Goal: Transaction & Acquisition: Book appointment/travel/reservation

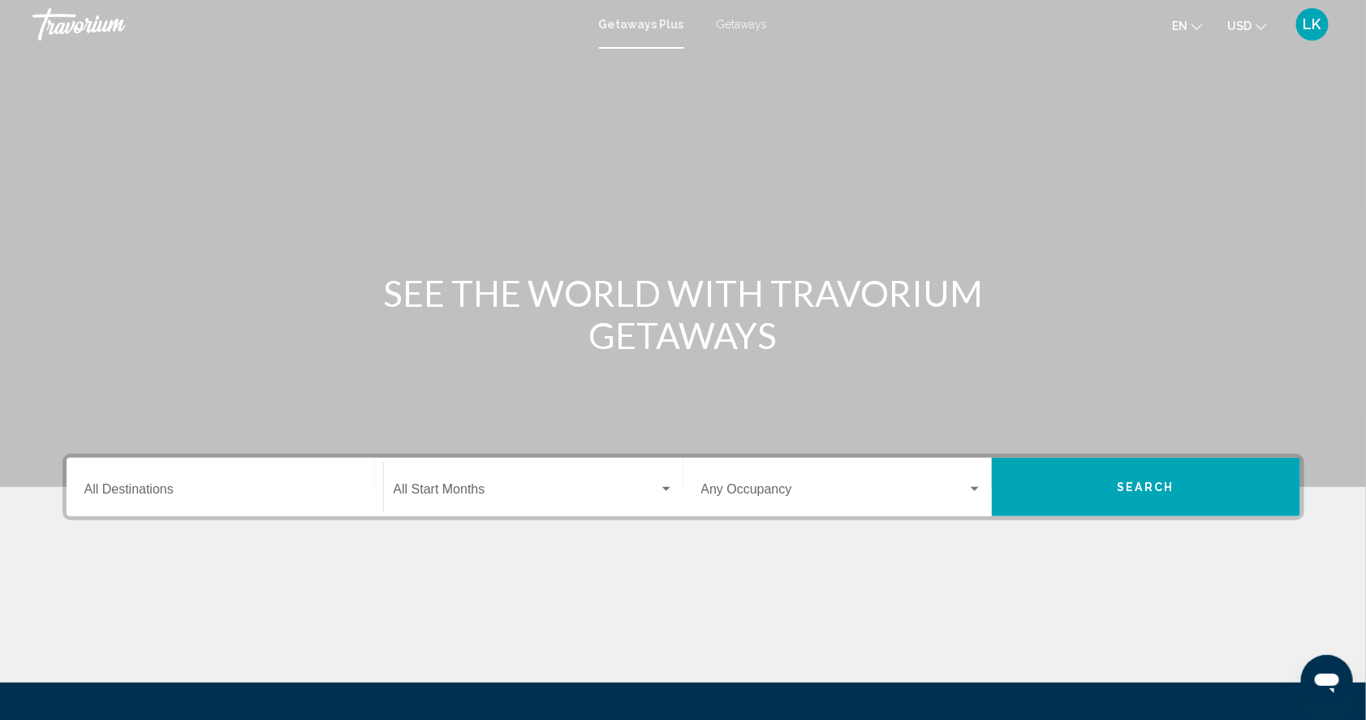
click at [154, 500] on input "Destination All Destinations" at bounding box center [224, 492] width 281 height 15
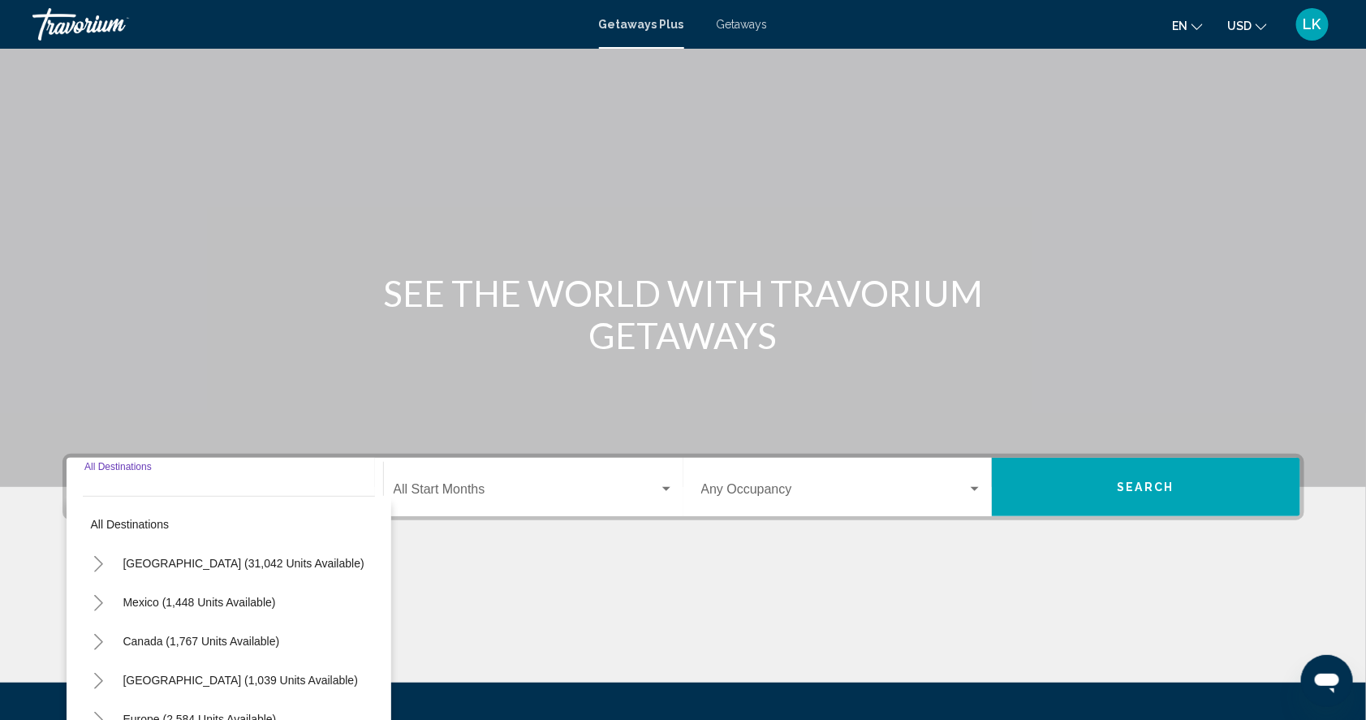
scroll to position [209, 0]
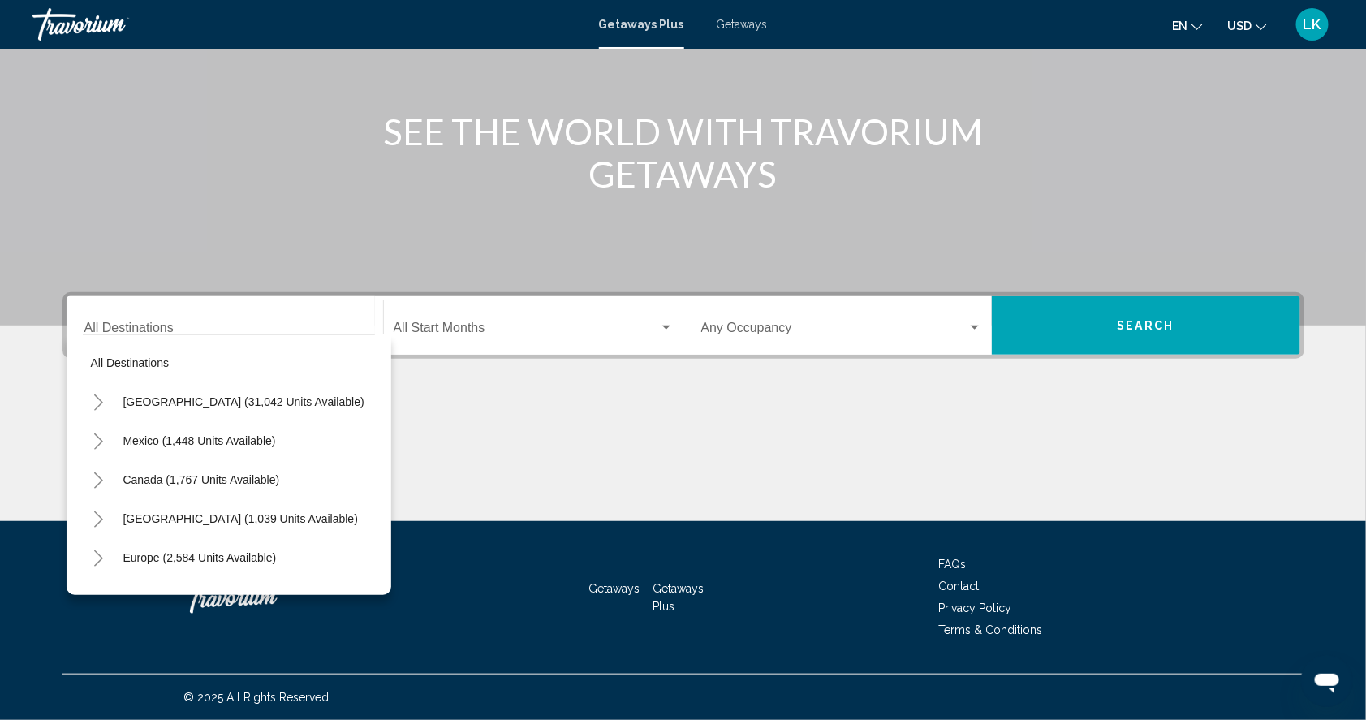
click at [756, 28] on span "Getaways" at bounding box center [742, 24] width 51 height 13
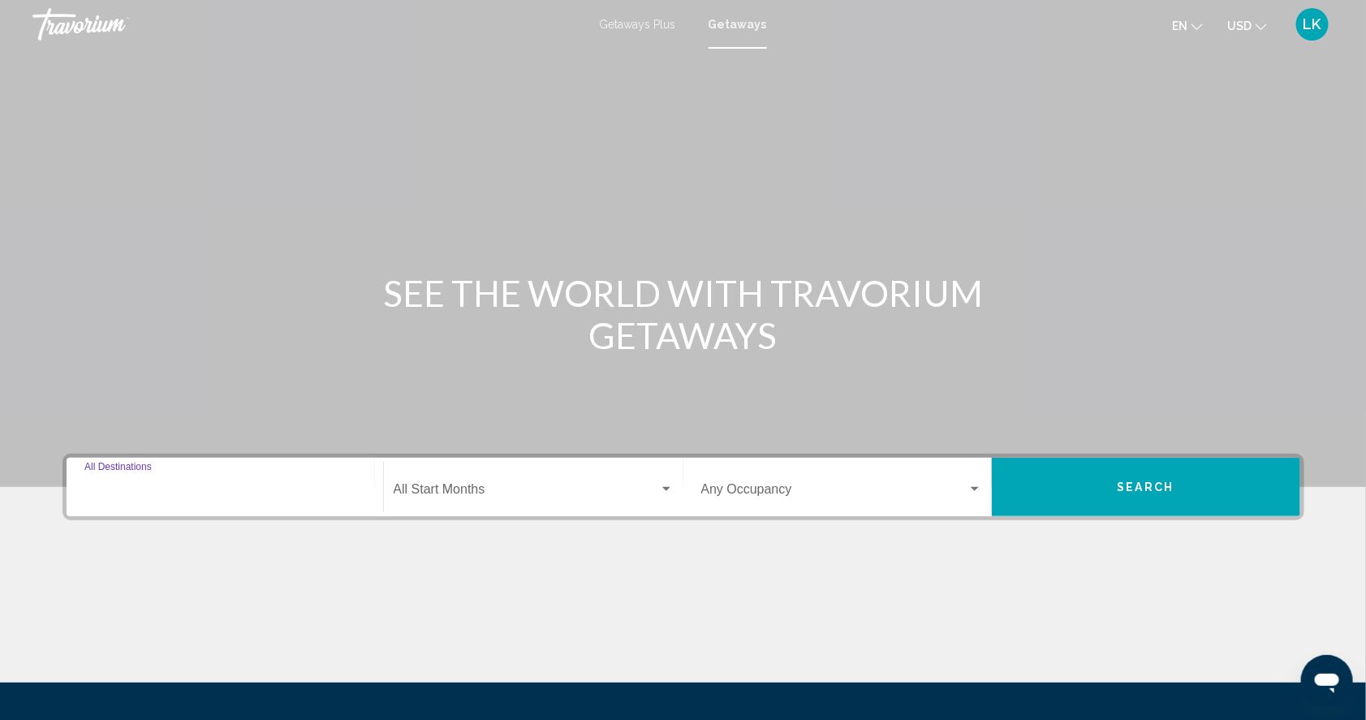
click at [103, 500] on input "Destination All Destinations" at bounding box center [224, 492] width 281 height 15
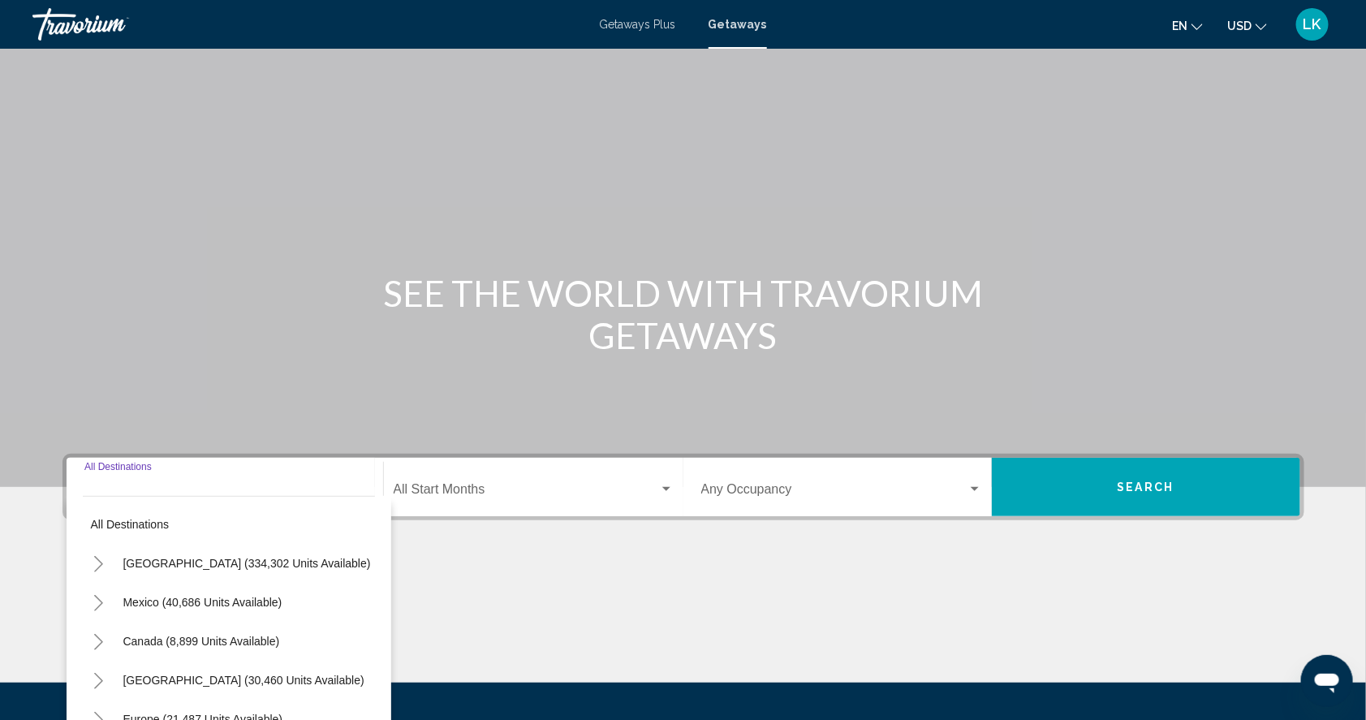
scroll to position [209, 0]
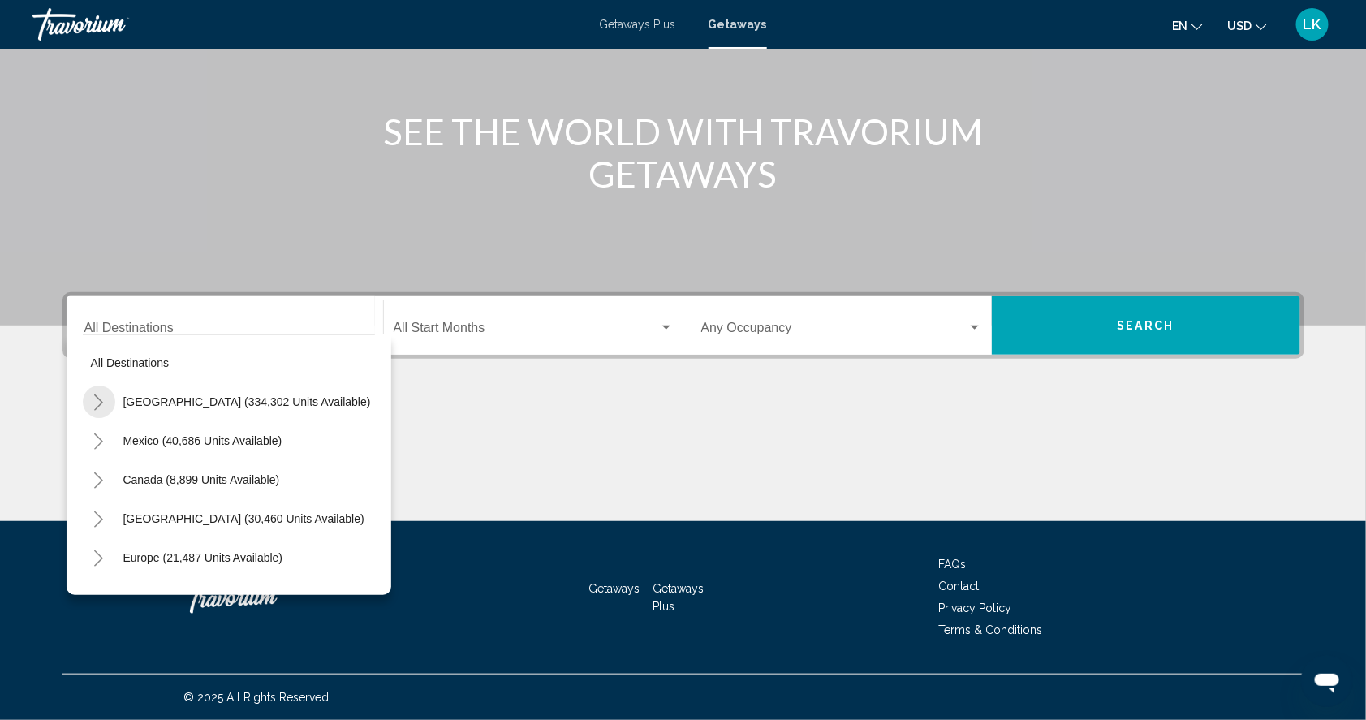
click at [94, 394] on icon "Toggle United States (334,302 units available)" at bounding box center [98, 402] width 9 height 16
click at [93, 394] on icon "Toggle United States (334,302 units available)" at bounding box center [99, 402] width 12 height 16
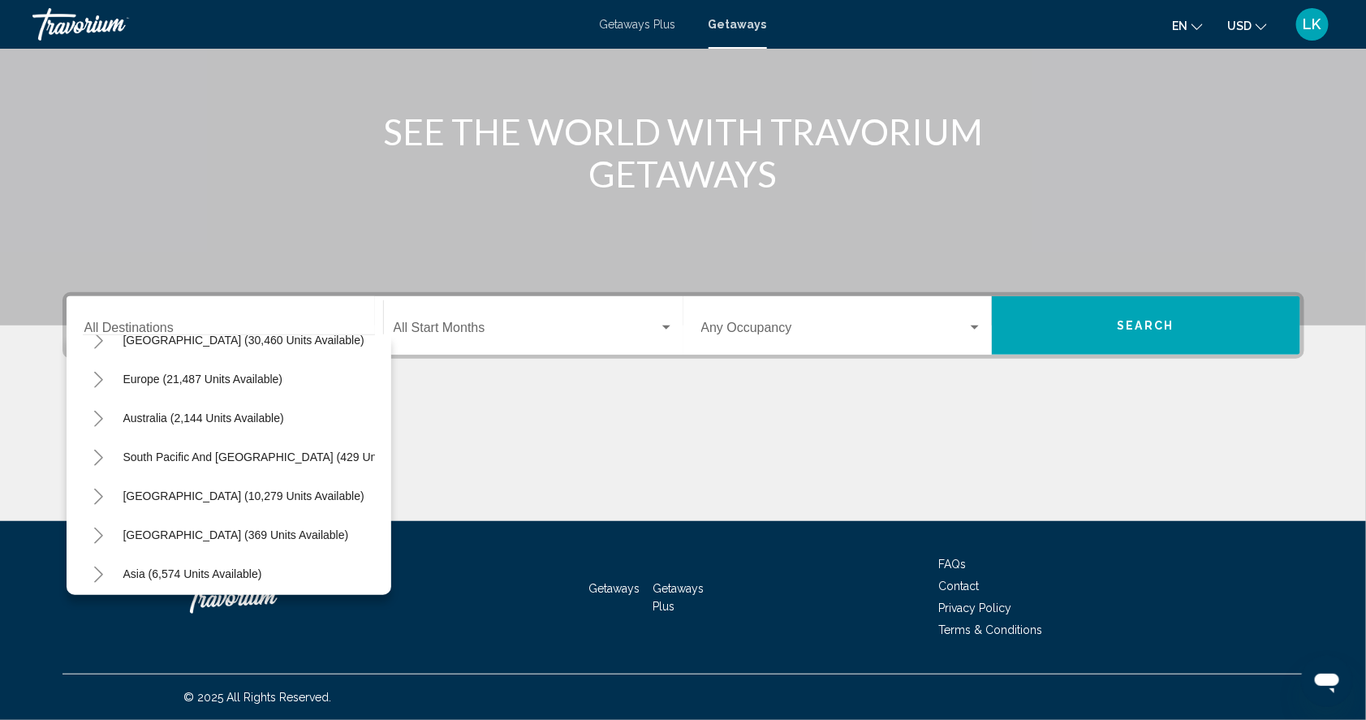
scroll to position [146, 0]
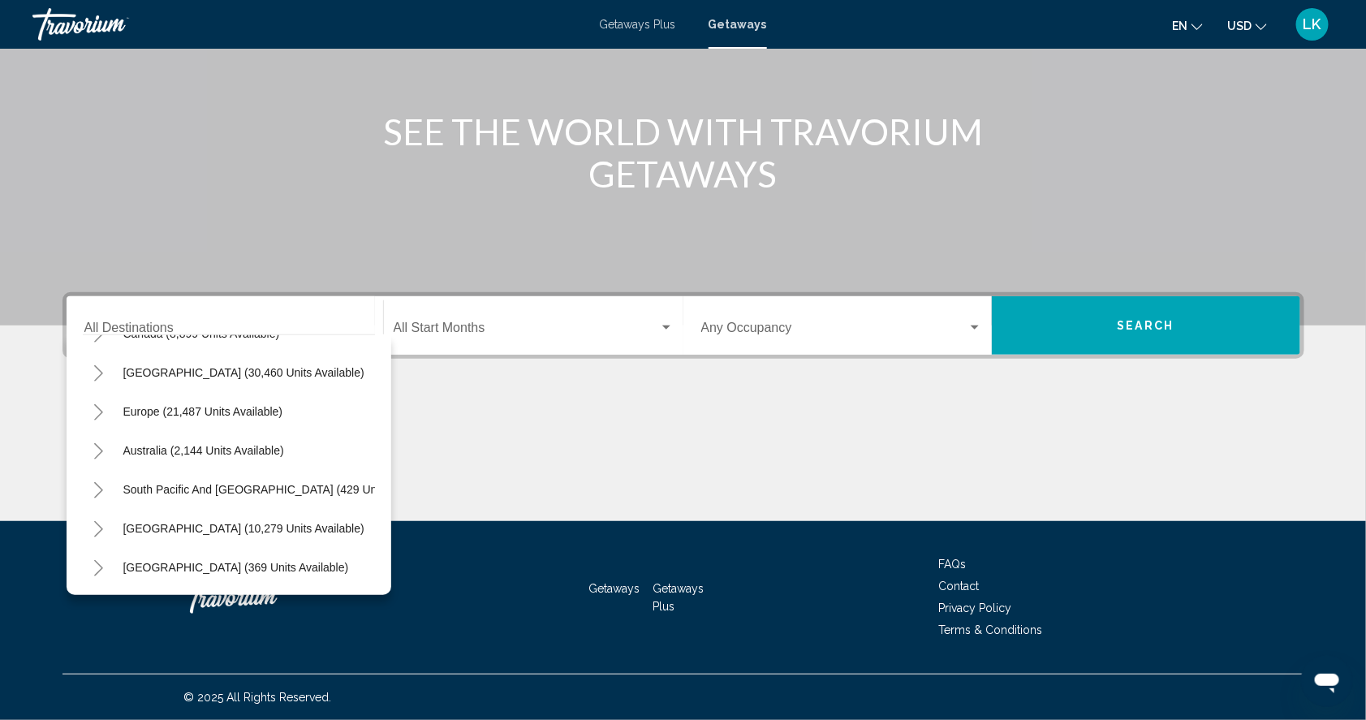
click at [93, 404] on icon "Toggle Europe (21,487 units available)" at bounding box center [99, 412] width 12 height 16
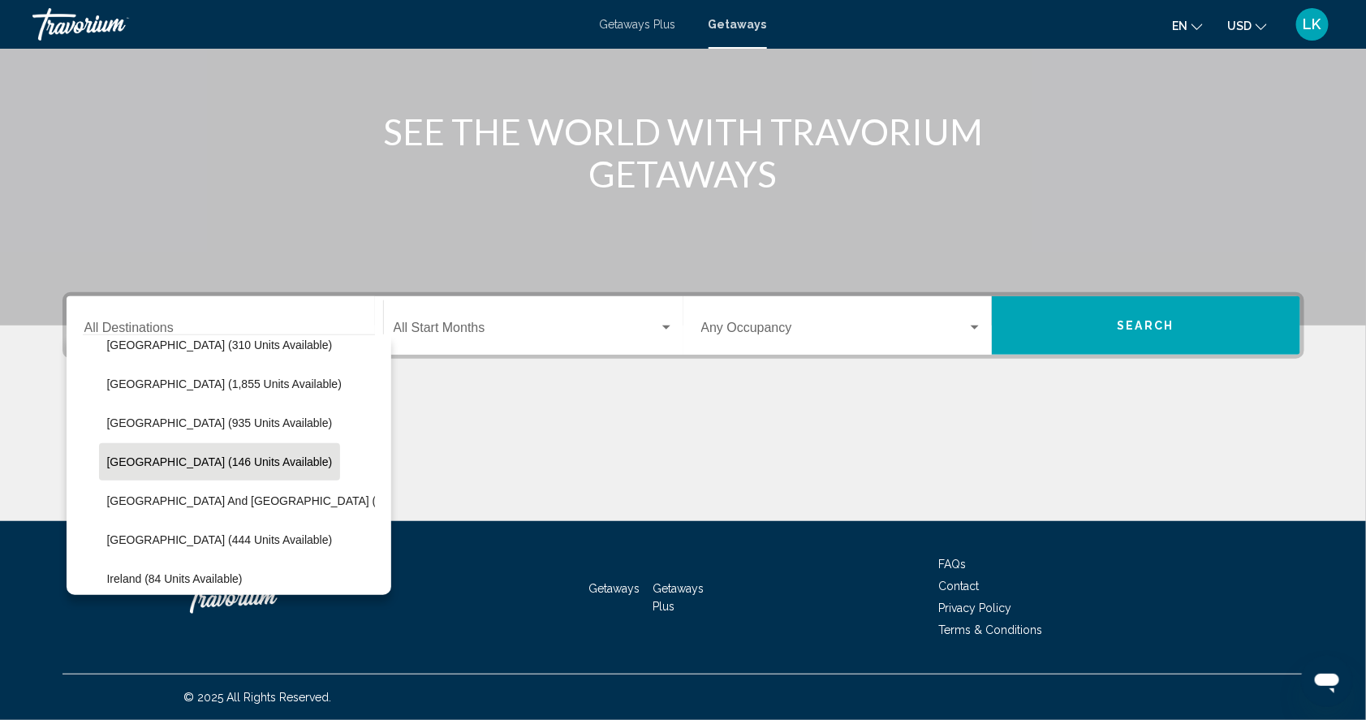
scroll to position [428, 0]
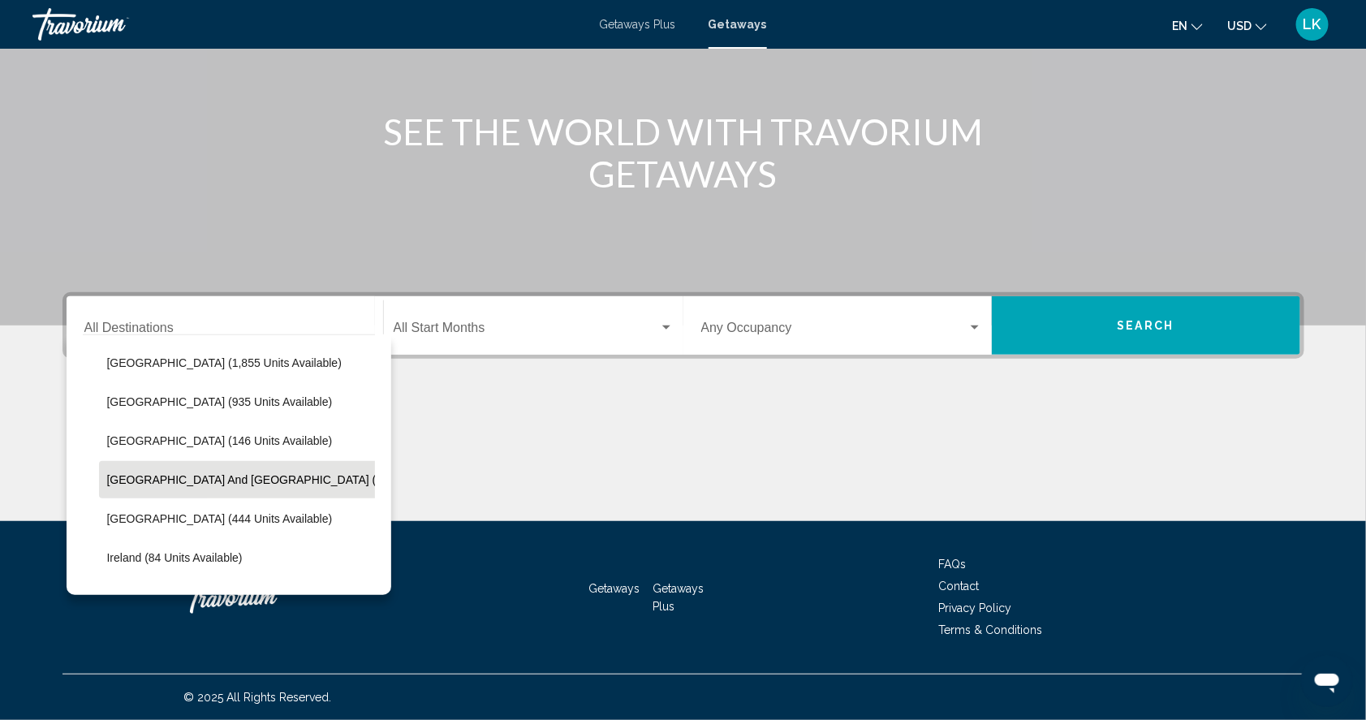
click at [107, 473] on span "[GEOGRAPHIC_DATA] and [GEOGRAPHIC_DATA] (494 units available)" at bounding box center [291, 479] width 369 height 13
type input "**********"
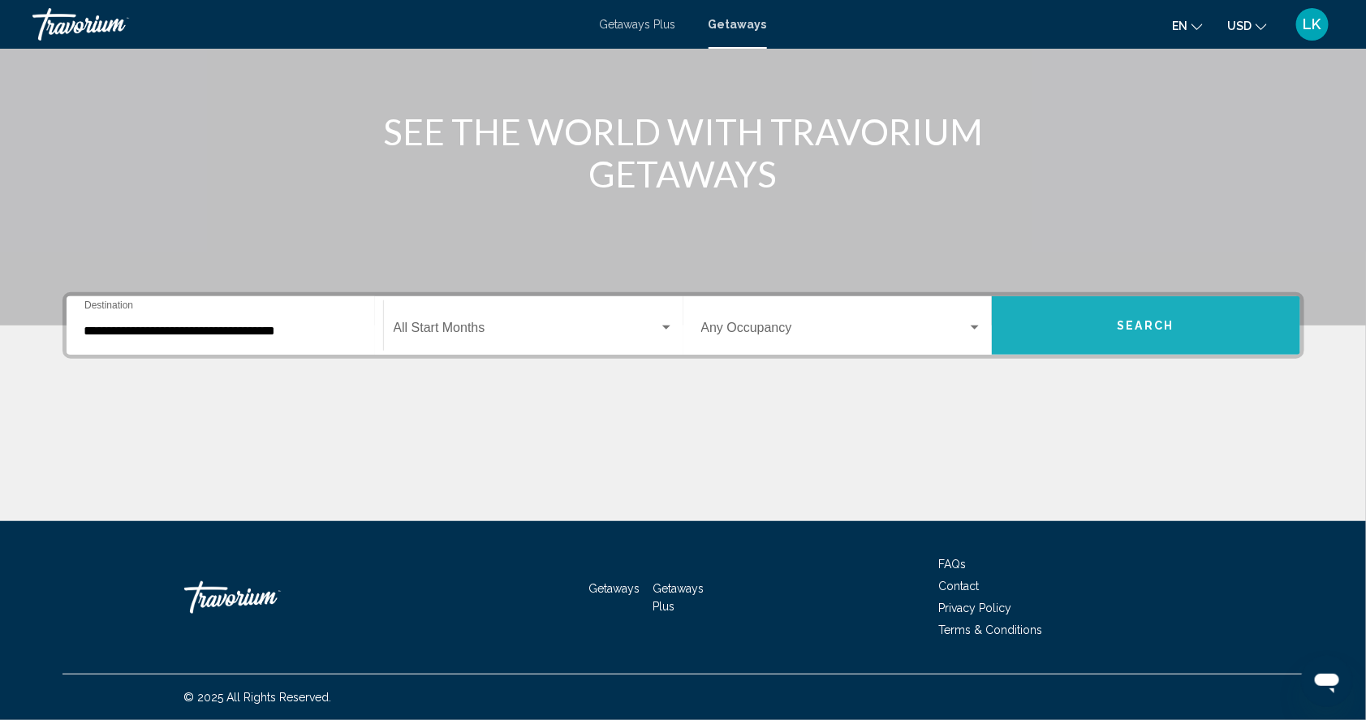
click at [1135, 304] on button "Search" at bounding box center [1146, 325] width 308 height 58
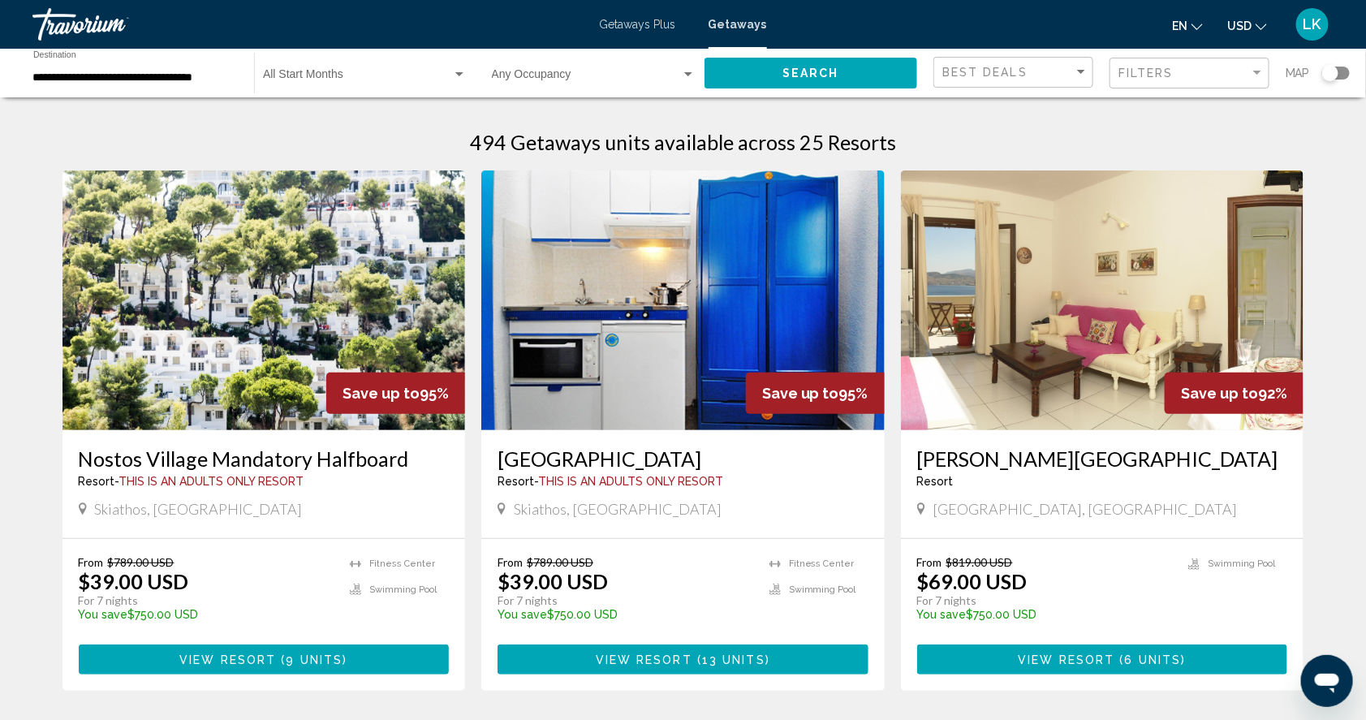
click at [634, 23] on span "Getaways Plus" at bounding box center [638, 24] width 76 height 13
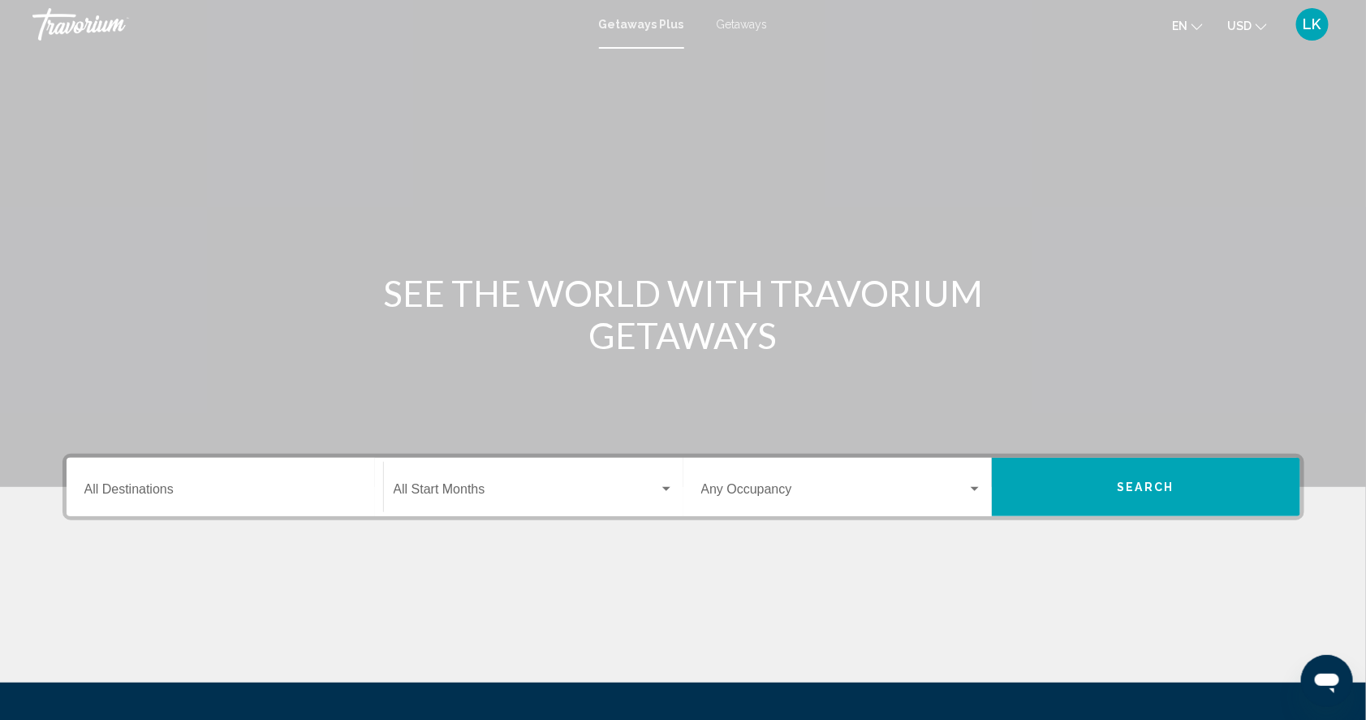
click at [99, 500] on input "Destination All Destinations" at bounding box center [224, 492] width 281 height 15
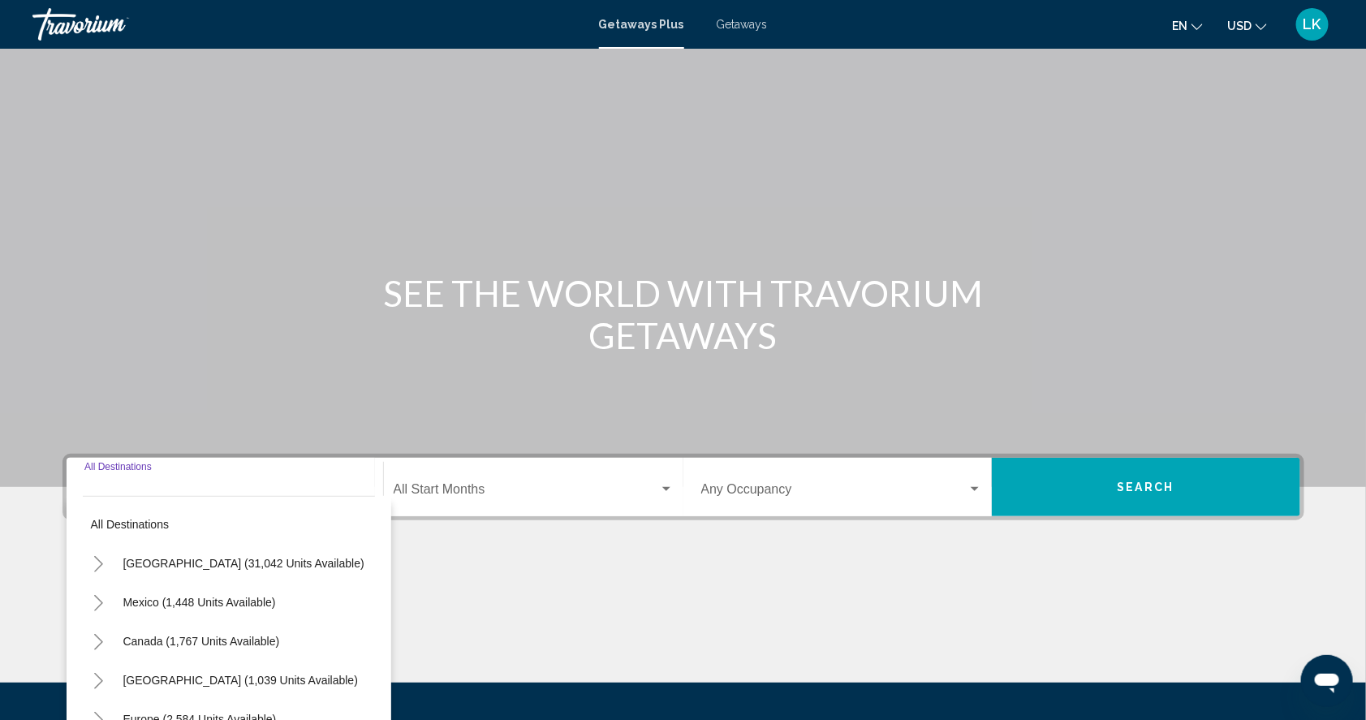
scroll to position [209, 0]
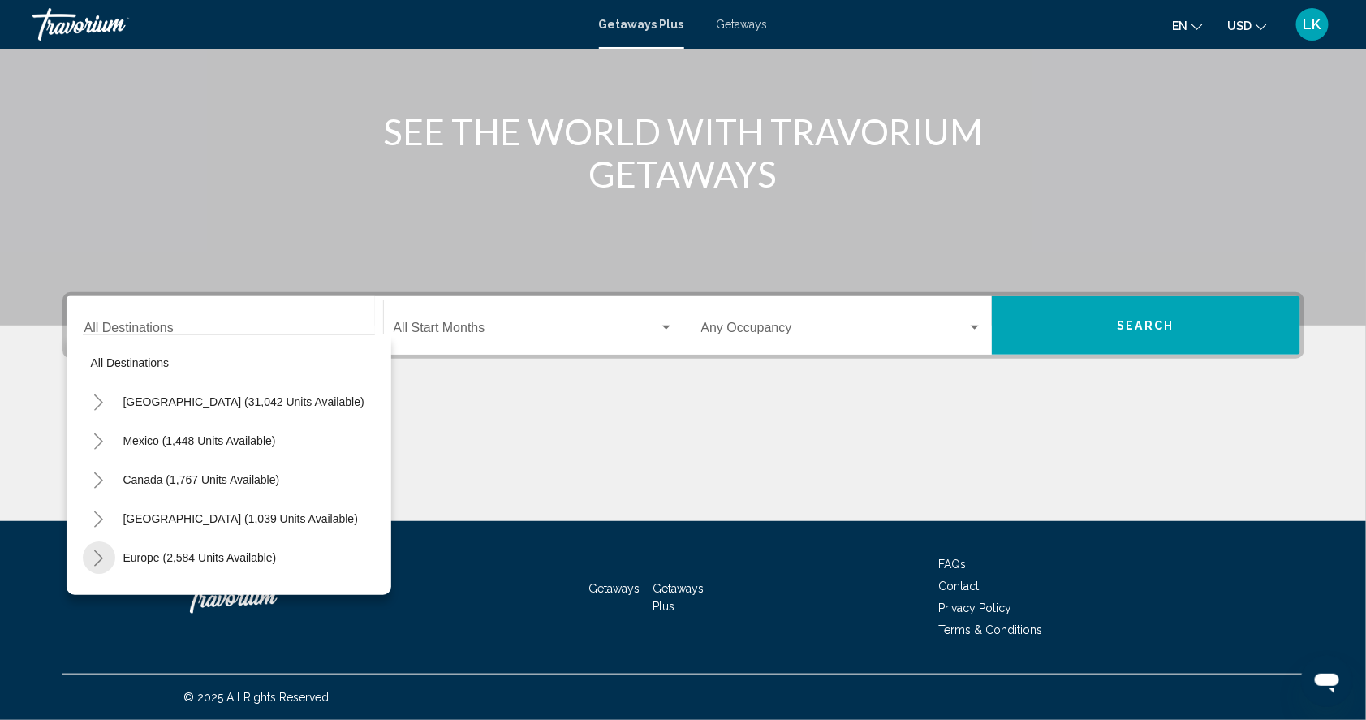
click at [93, 550] on icon "Toggle Europe (2,584 units available)" at bounding box center [99, 558] width 12 height 16
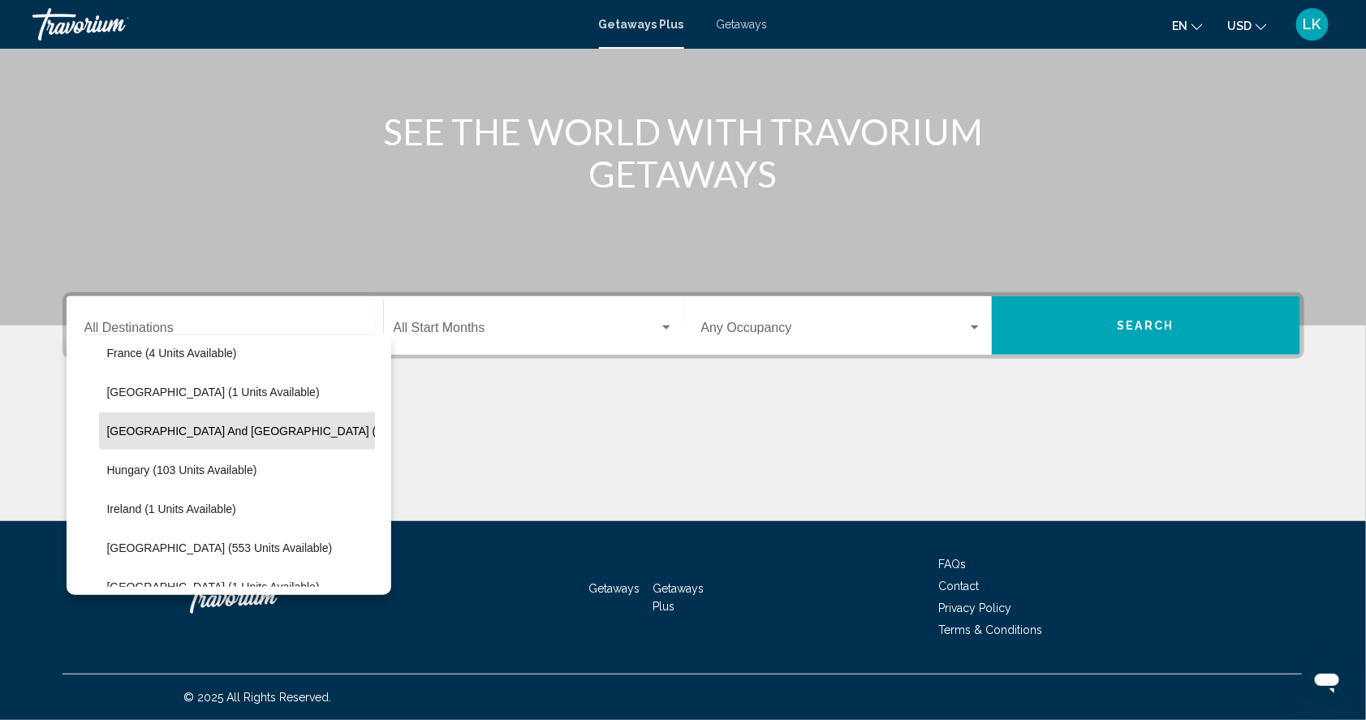
scroll to position [403, 0]
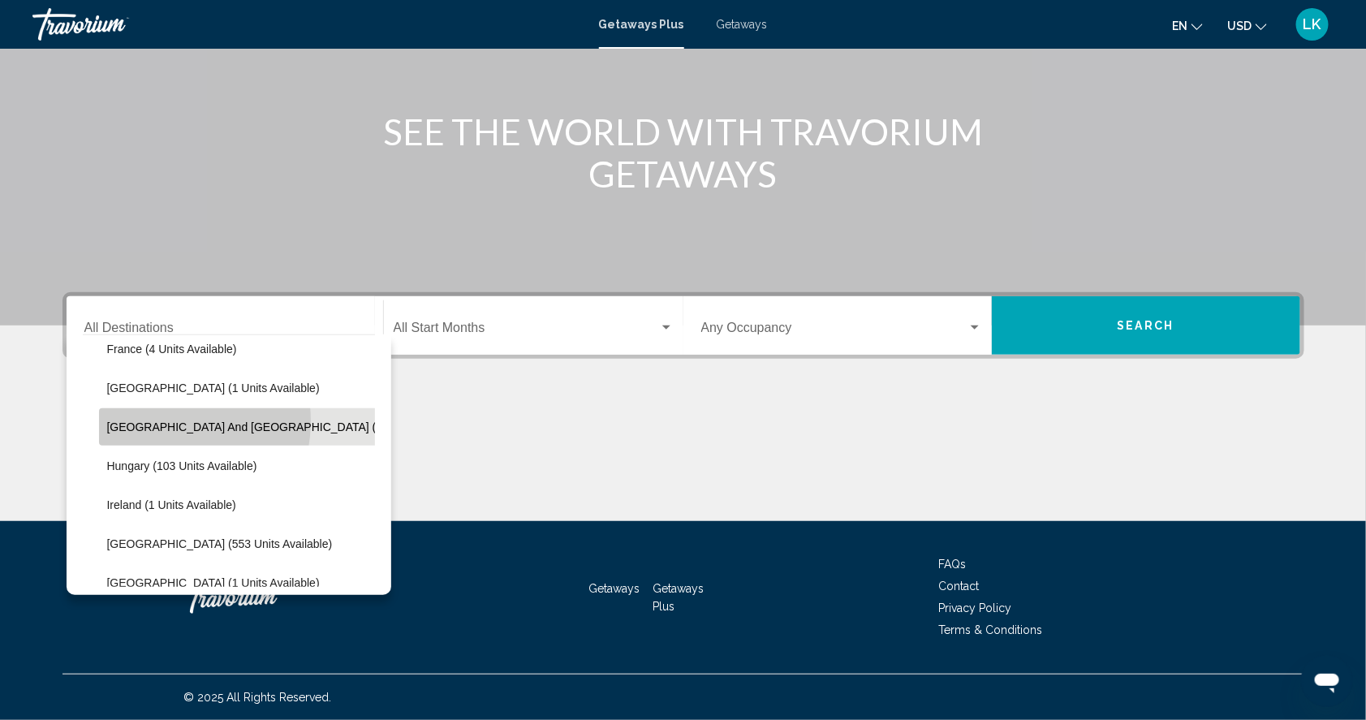
click at [131, 420] on span "[GEOGRAPHIC_DATA] and [GEOGRAPHIC_DATA] (8 units available)" at bounding box center [285, 426] width 357 height 13
type input "**********"
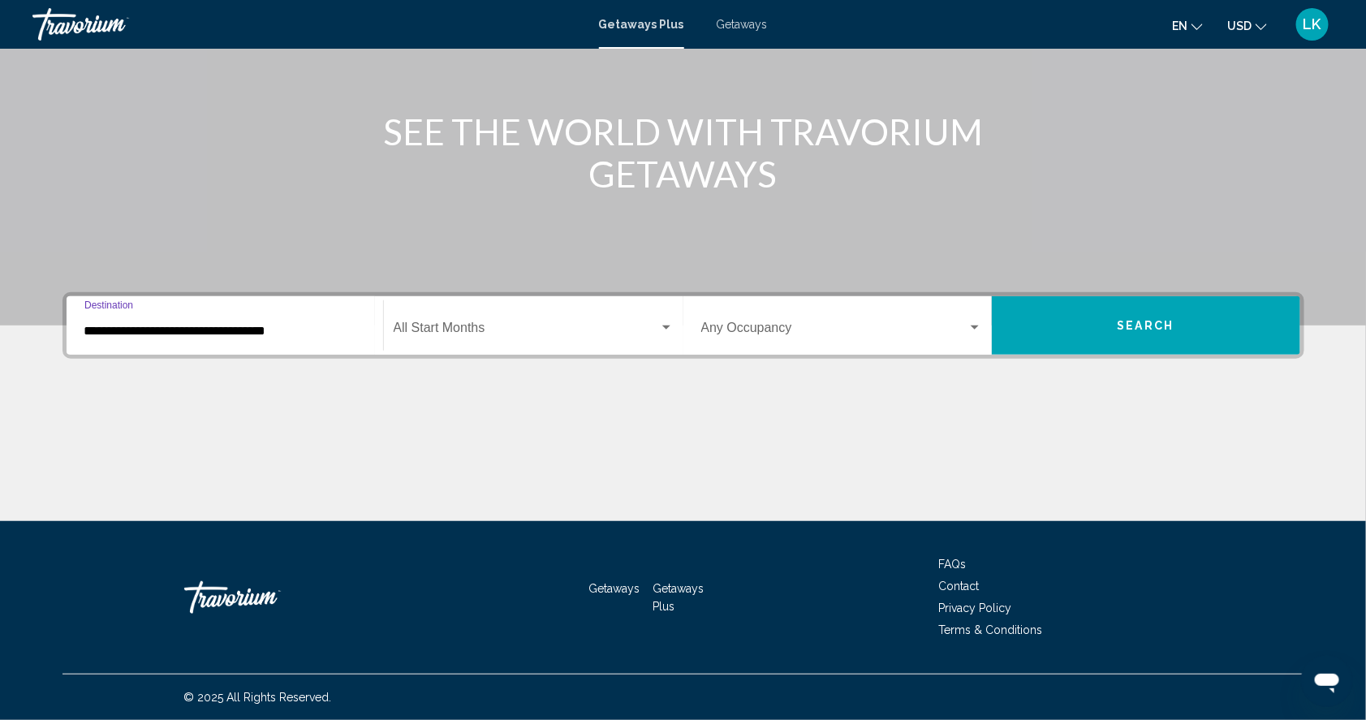
click at [1074, 296] on button "Search" at bounding box center [1146, 325] width 308 height 58
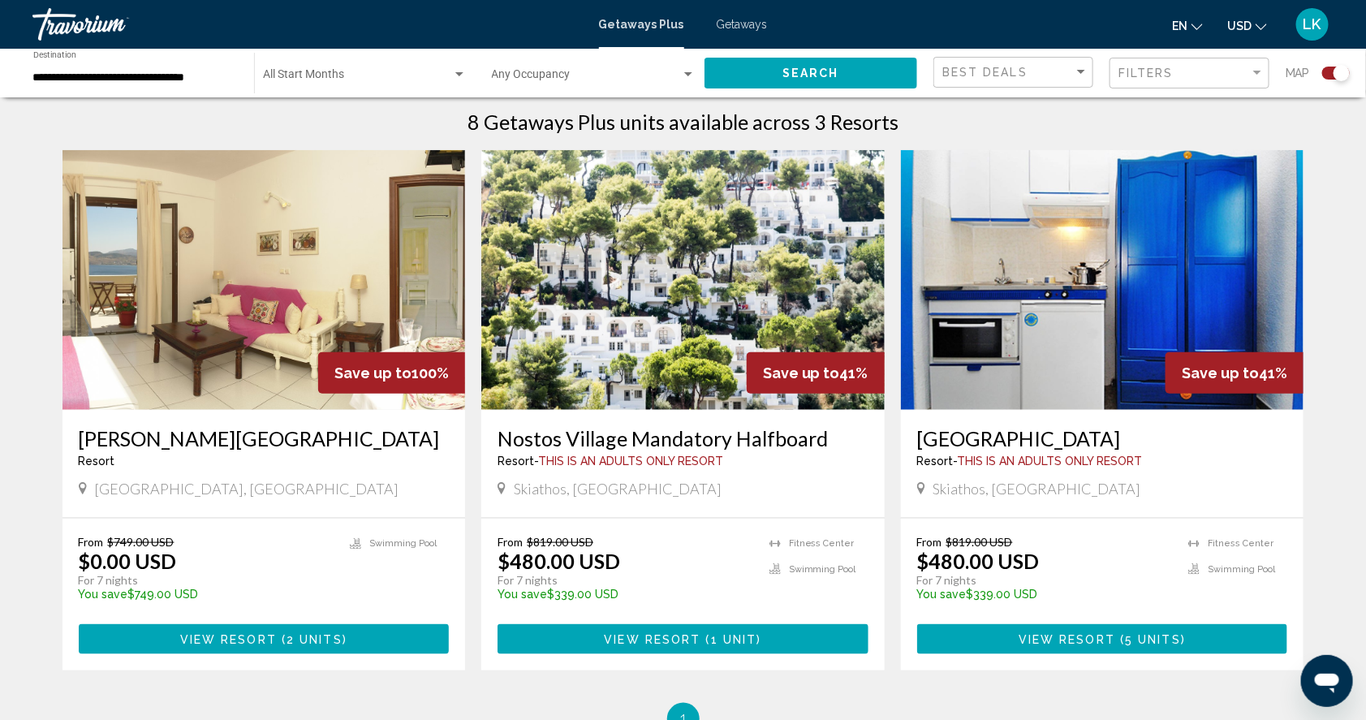
scroll to position [518, 0]
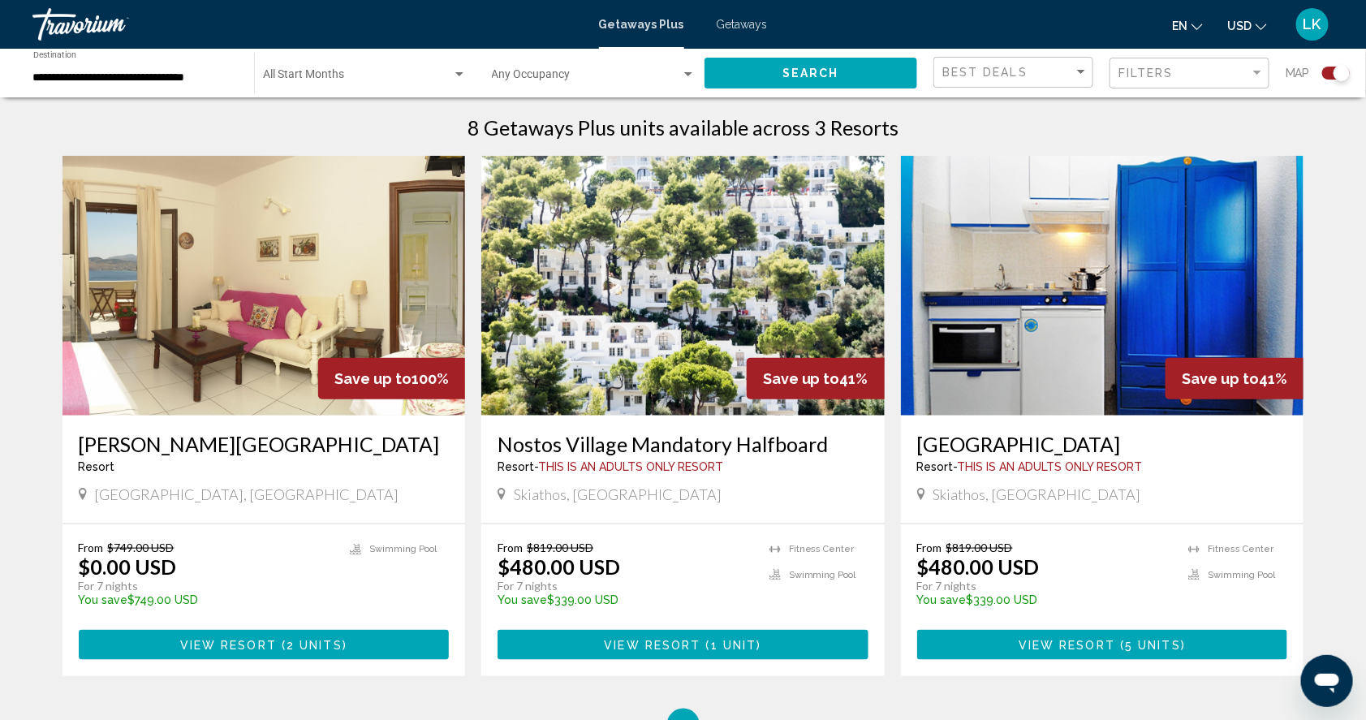
click at [312, 289] on img "Main content" at bounding box center [263, 286] width 403 height 260
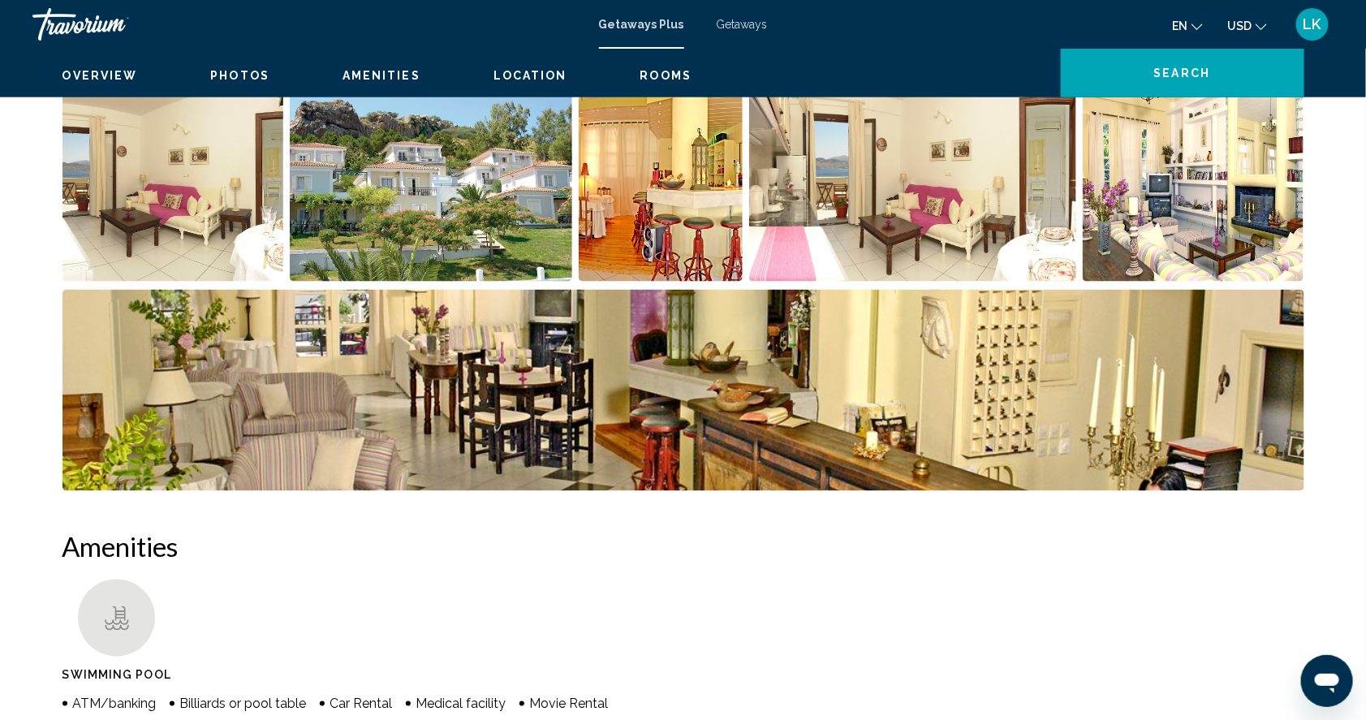
scroll to position [791, 0]
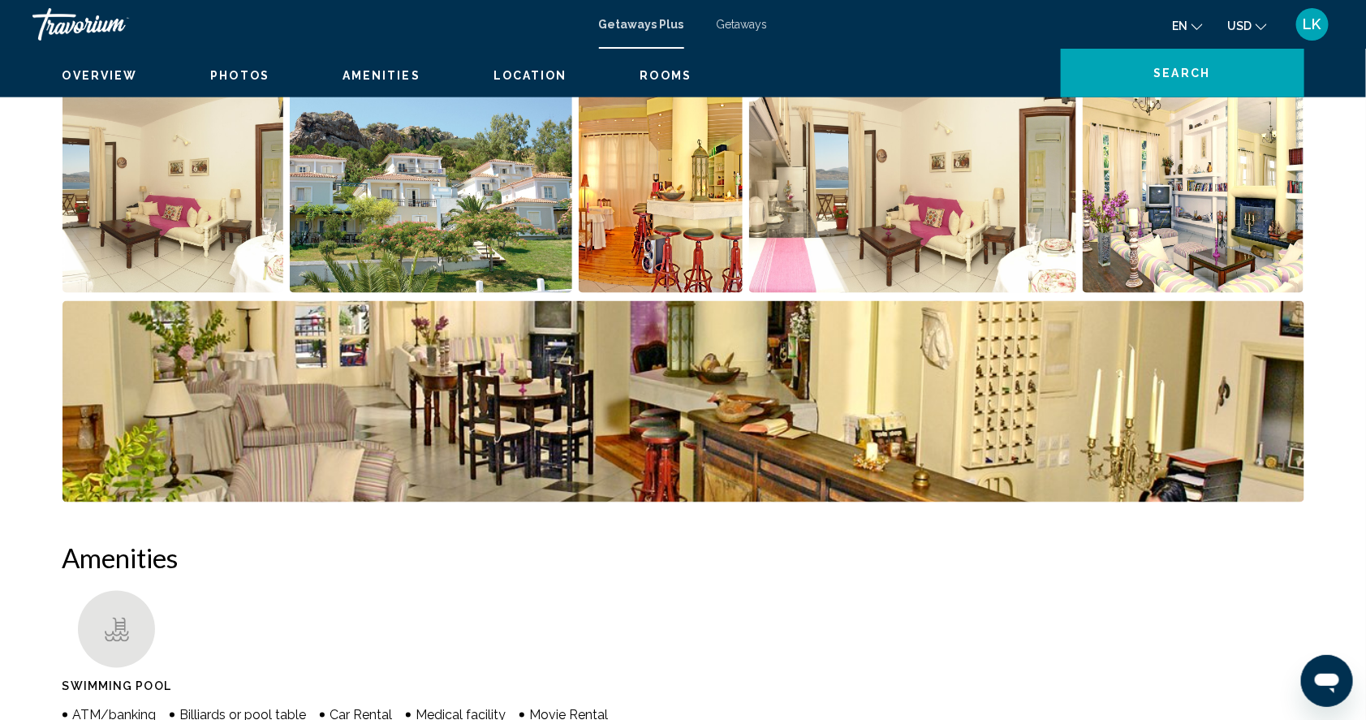
click at [217, 252] on img "Open full-screen image slider" at bounding box center [173, 192] width 222 height 201
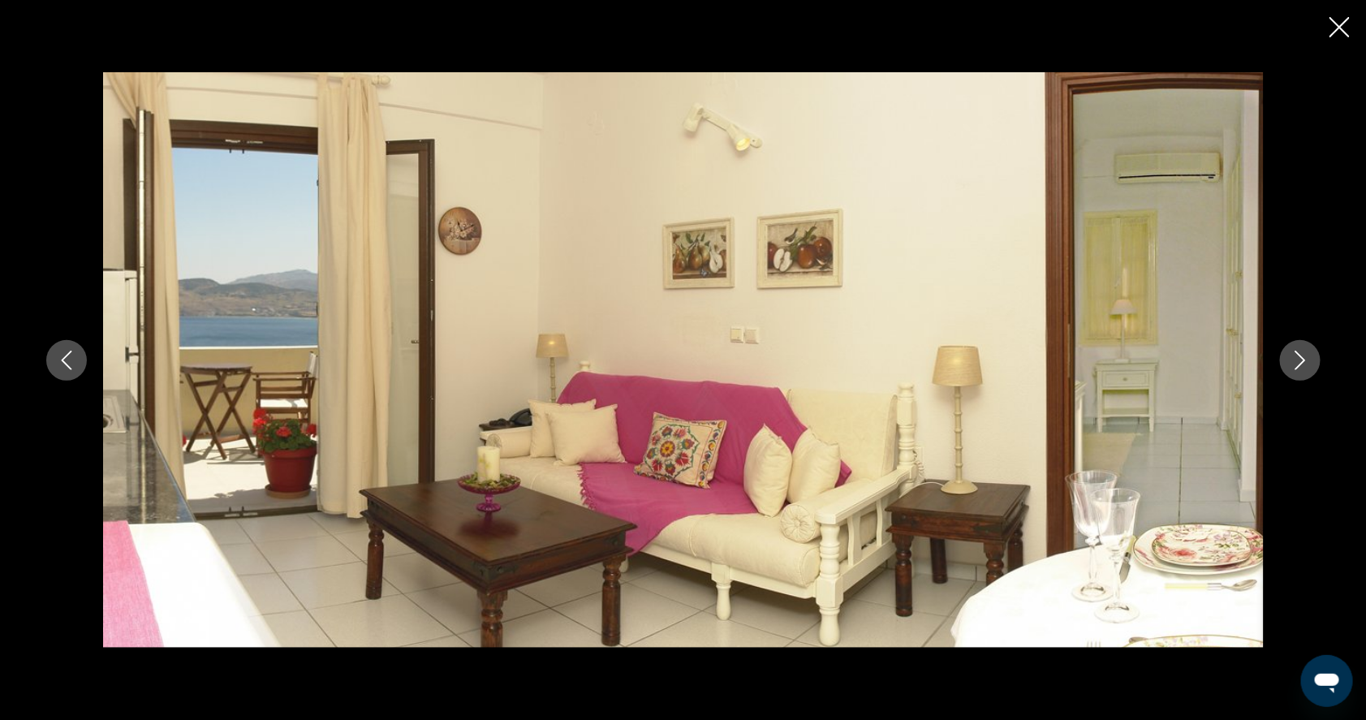
click at [1305, 358] on icon "Next image" at bounding box center [1299, 360] width 11 height 19
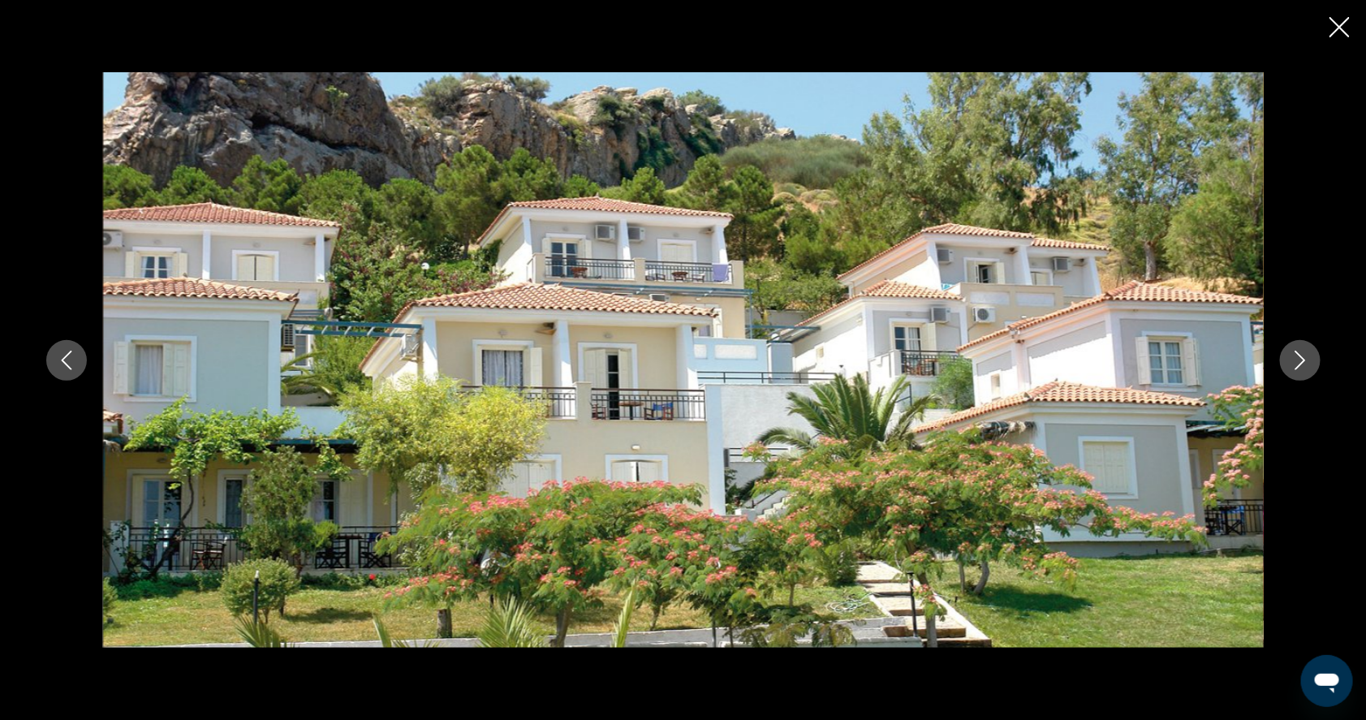
click at [1305, 358] on icon "Next image" at bounding box center [1299, 360] width 11 height 19
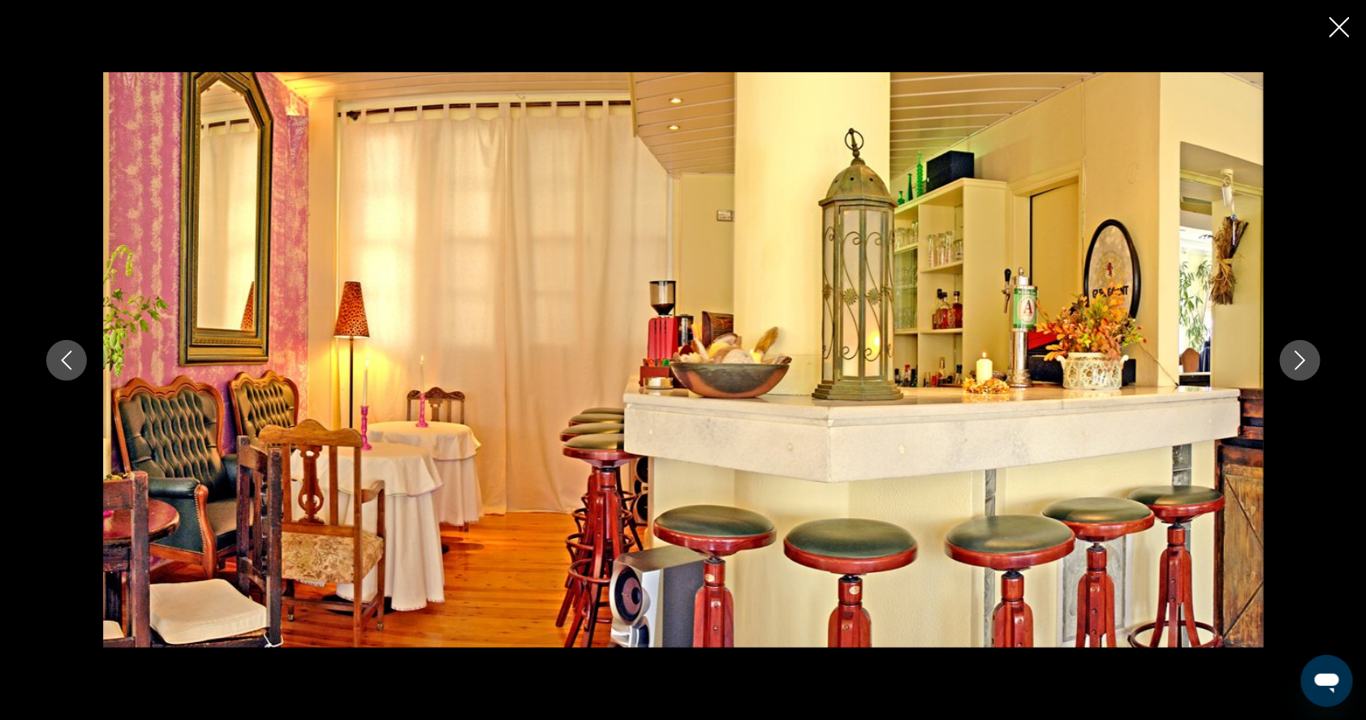
click at [1310, 359] on icon "Next image" at bounding box center [1299, 360] width 19 height 19
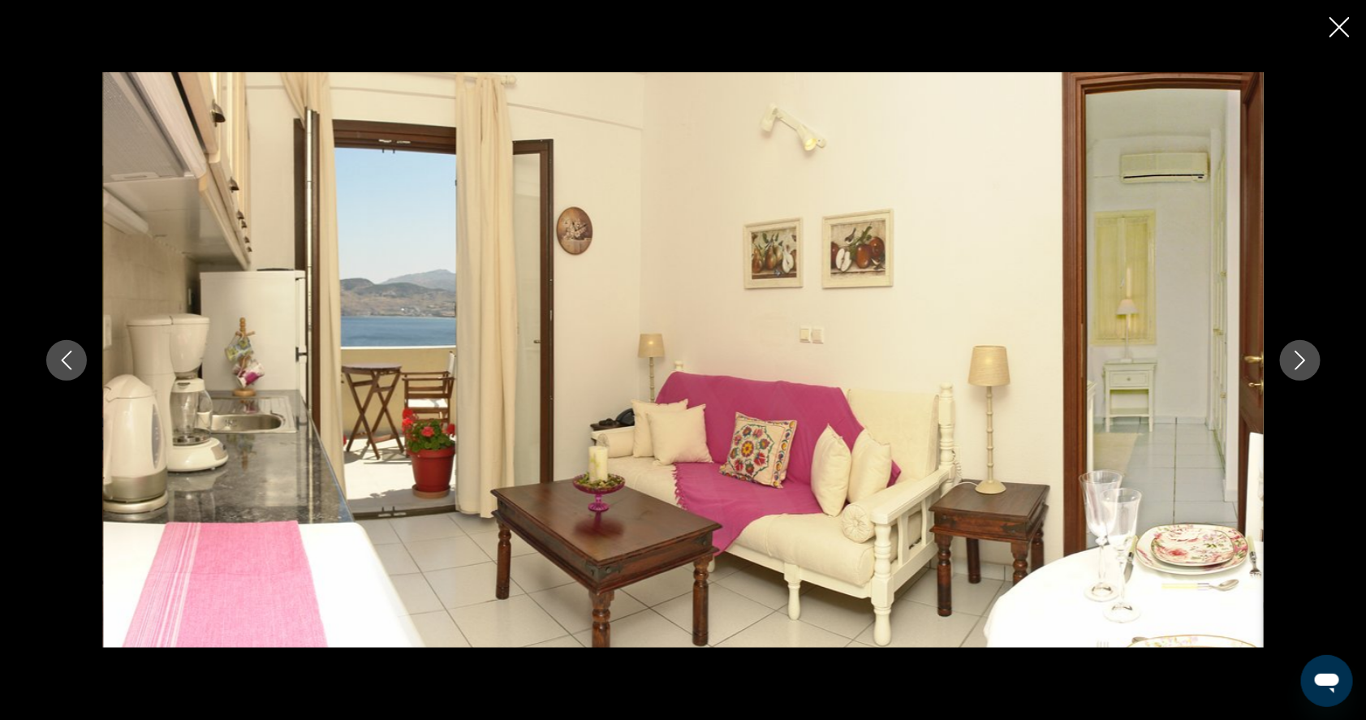
click at [1310, 360] on icon "Next image" at bounding box center [1299, 360] width 19 height 19
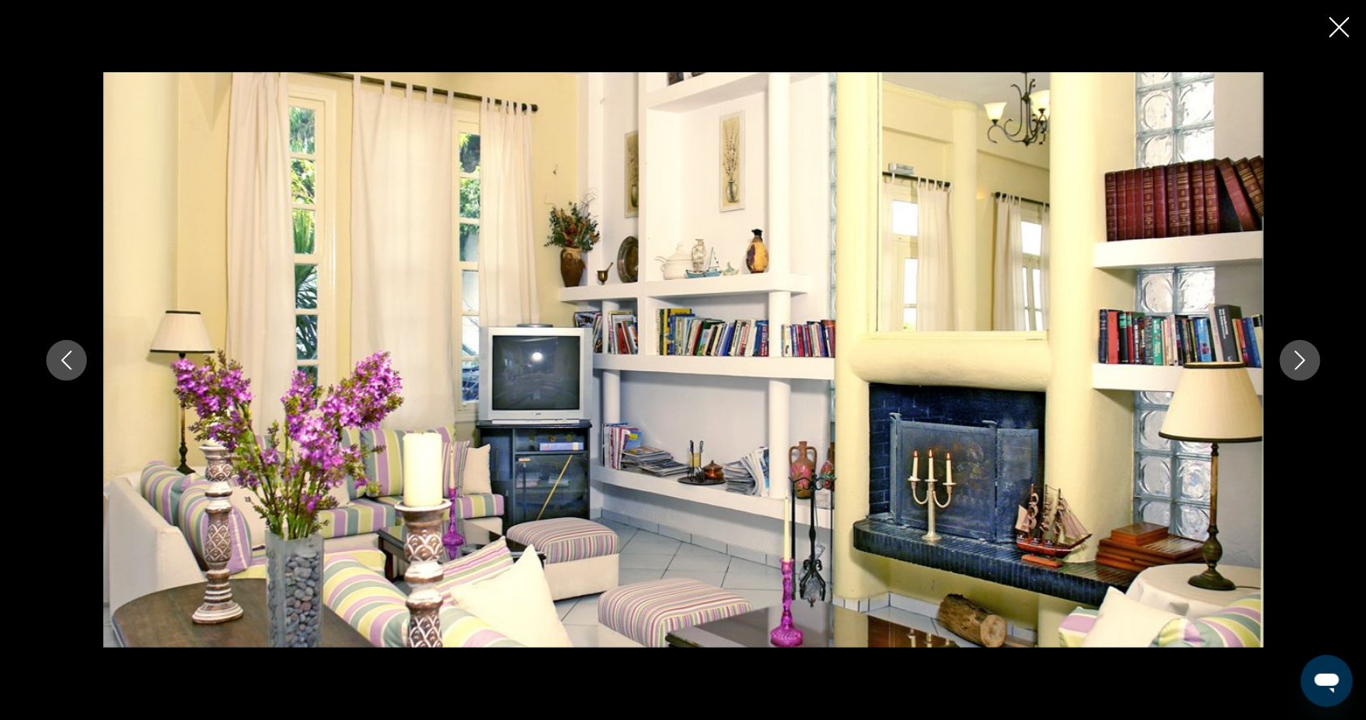
click at [1310, 360] on icon "Next image" at bounding box center [1299, 360] width 19 height 19
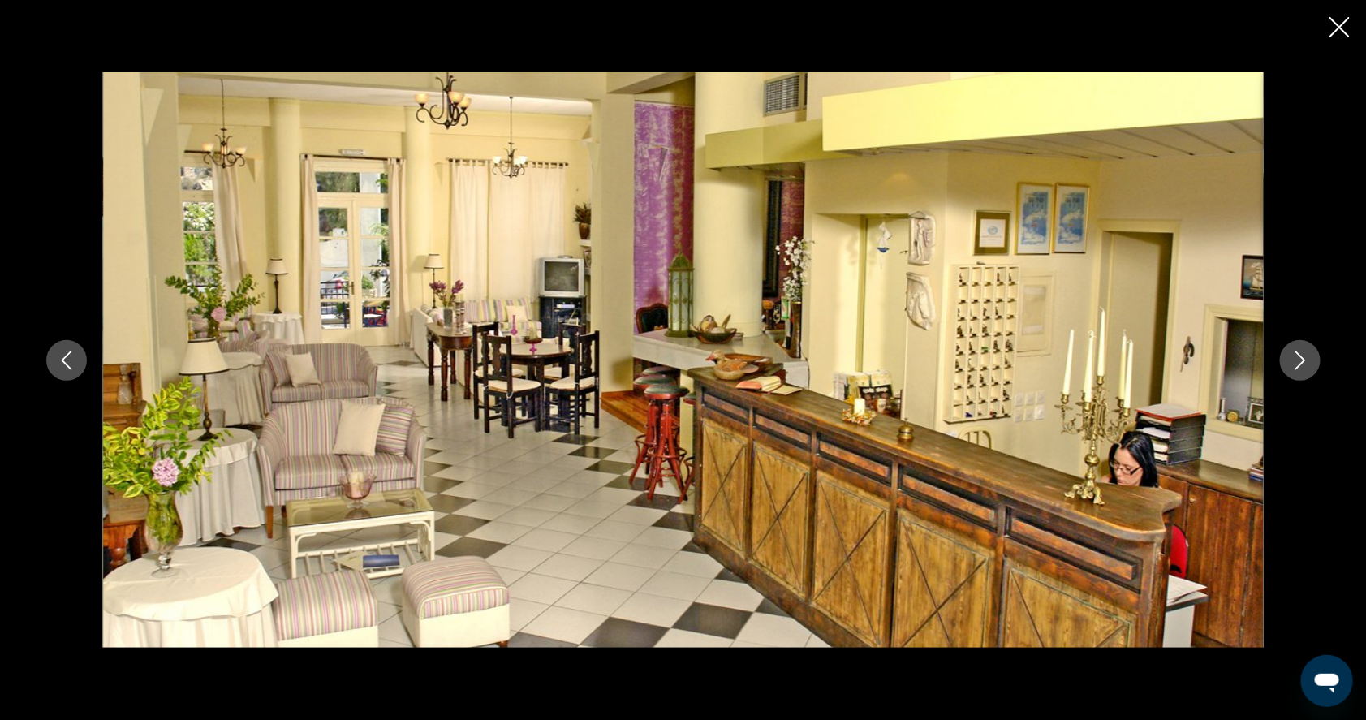
click at [1310, 360] on icon "Next image" at bounding box center [1299, 360] width 19 height 19
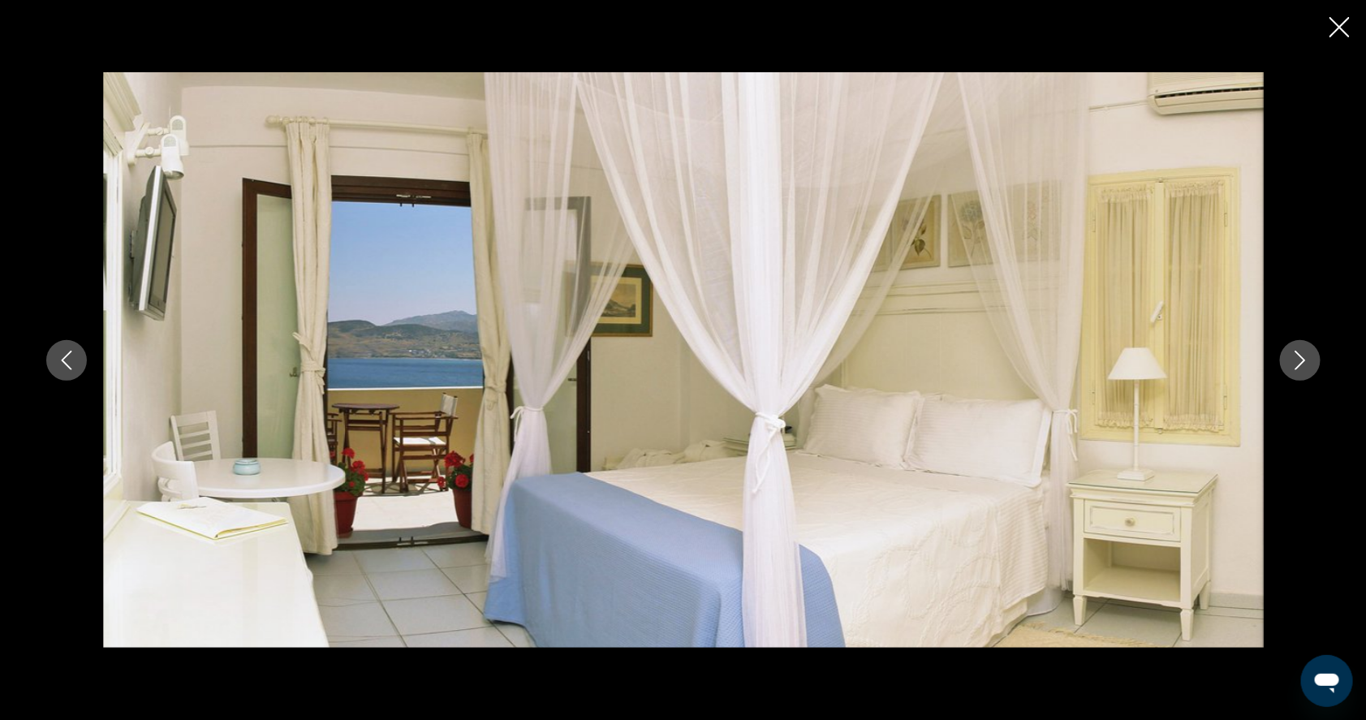
click at [1310, 360] on icon "Next image" at bounding box center [1299, 360] width 19 height 19
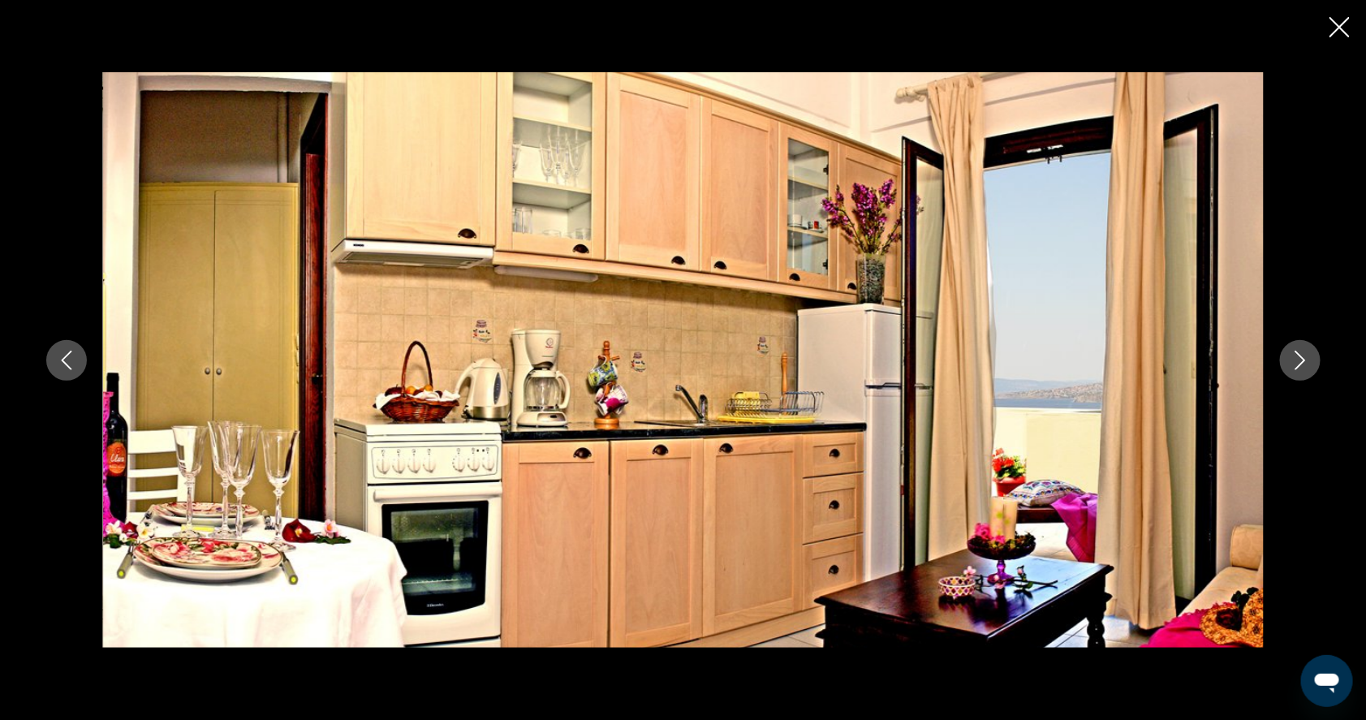
click at [1310, 360] on icon "Next image" at bounding box center [1299, 360] width 19 height 19
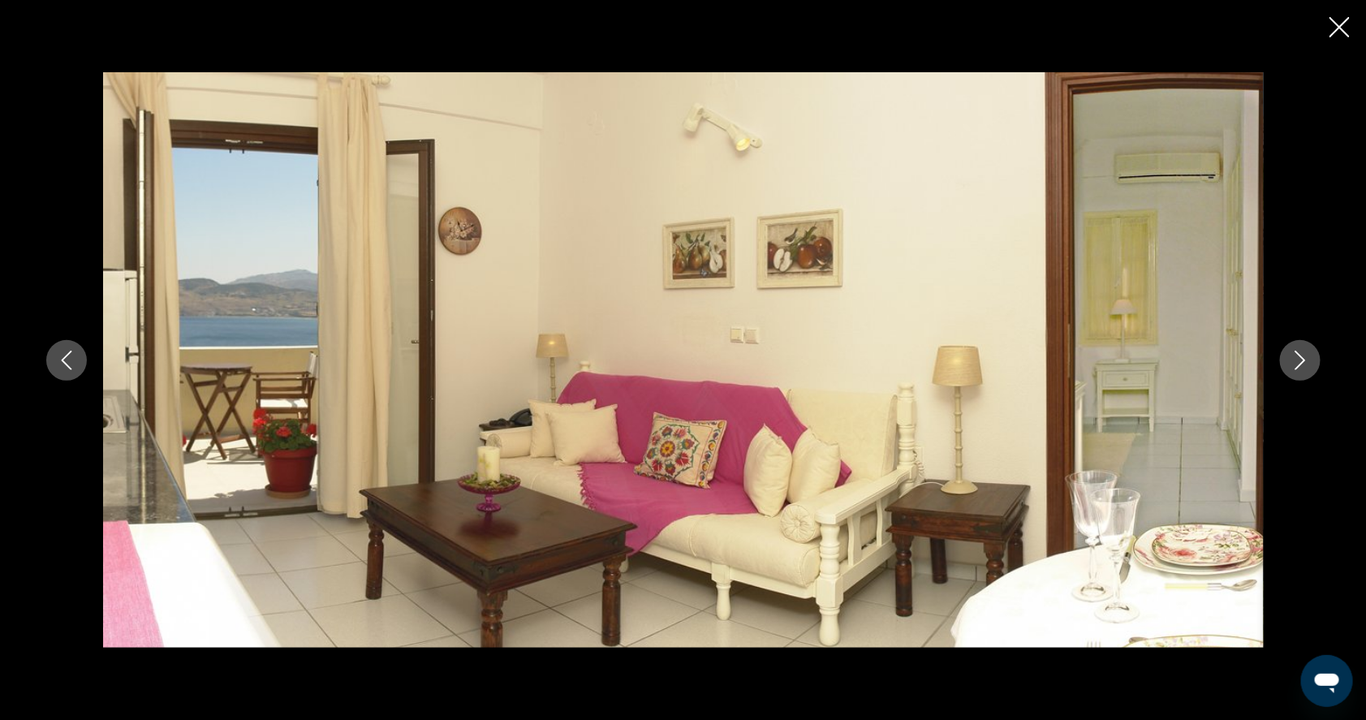
click at [1310, 360] on icon "Next image" at bounding box center [1299, 360] width 19 height 19
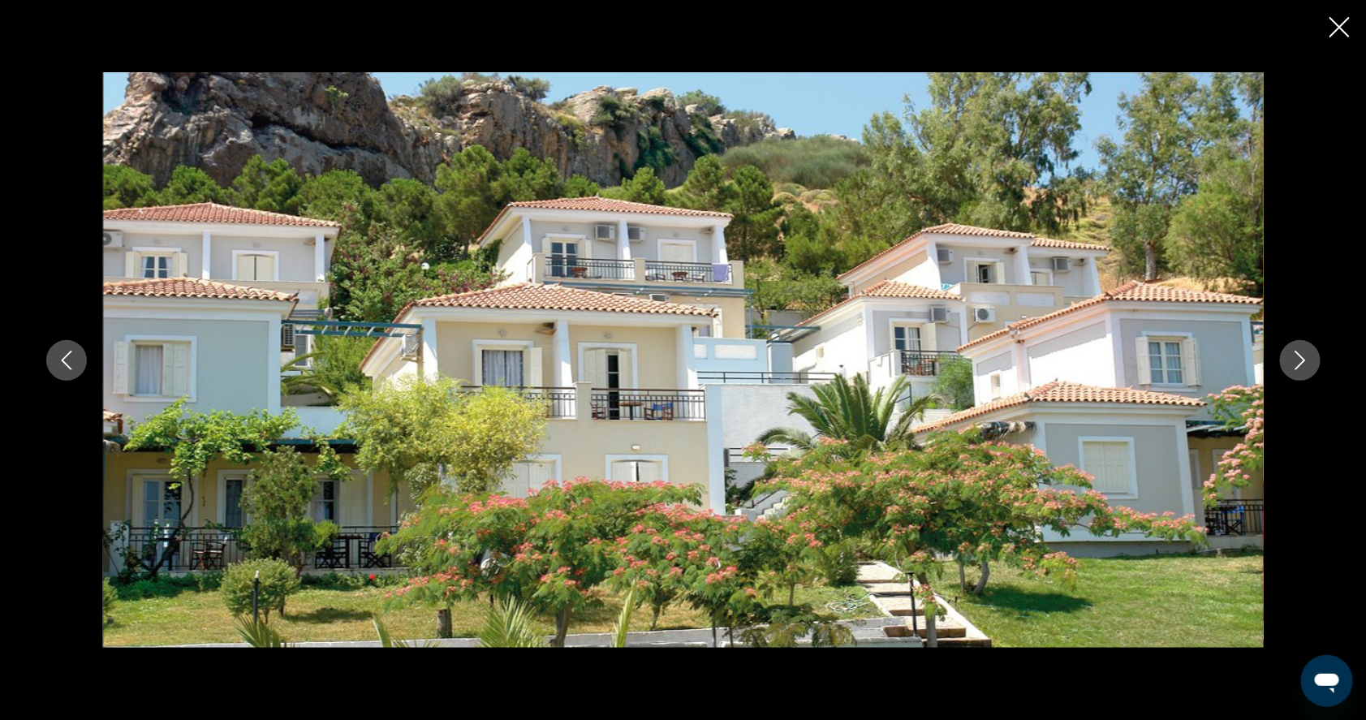
click at [1340, 35] on icon "Close slideshow" at bounding box center [1339, 27] width 20 height 20
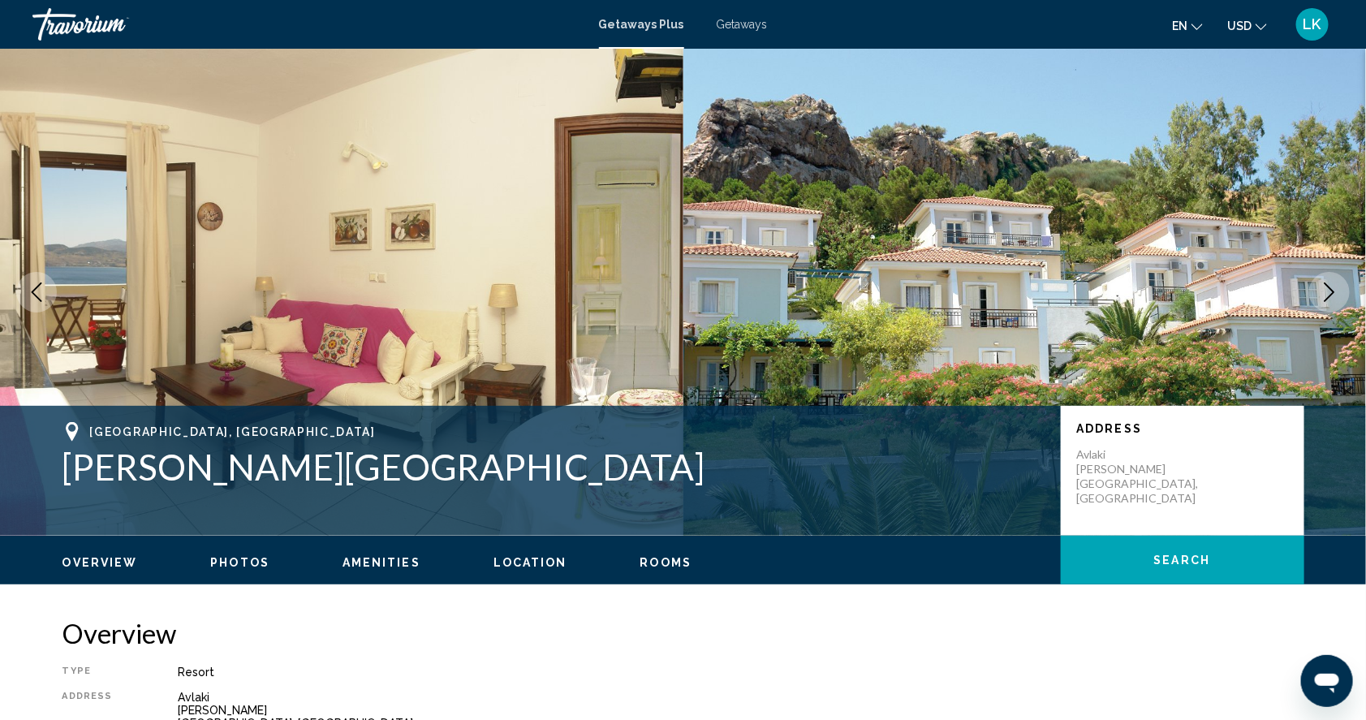
scroll to position [0, 0]
click at [742, 23] on span "Getaways" at bounding box center [742, 24] width 51 height 13
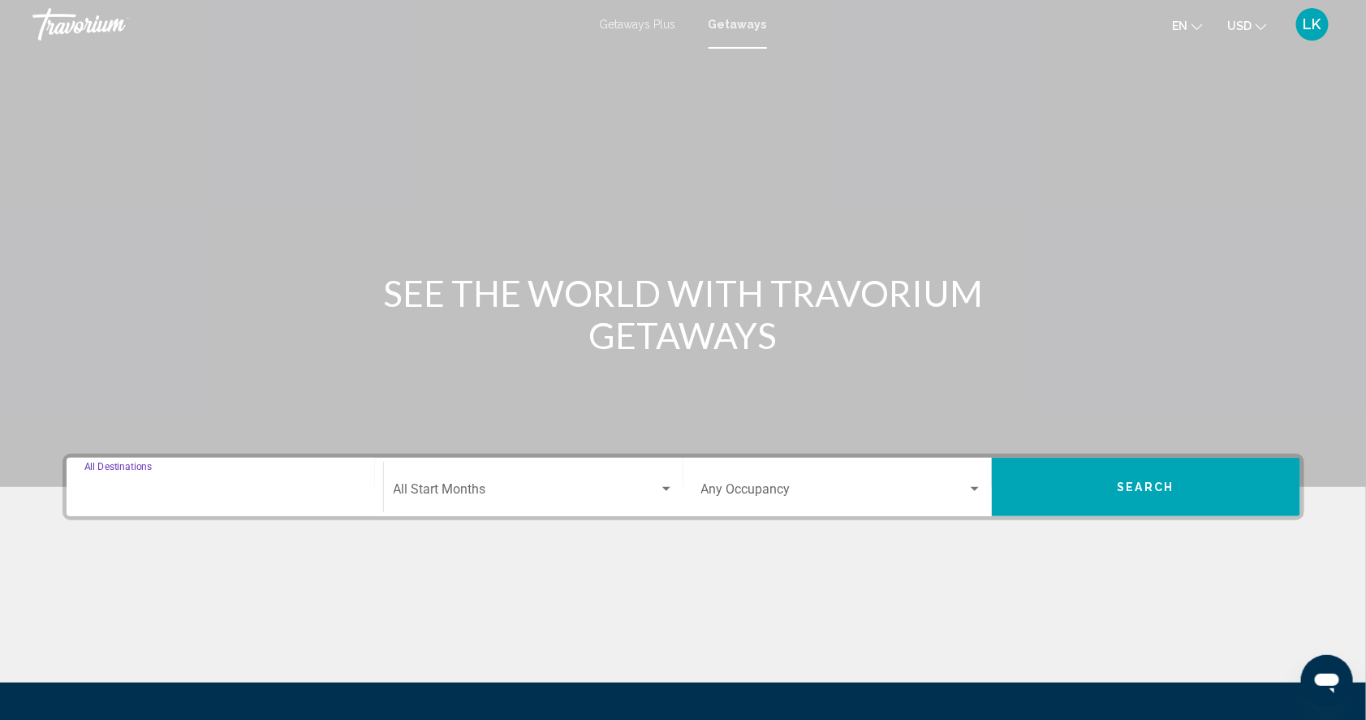
click at [115, 500] on input "Destination All Destinations" at bounding box center [224, 492] width 281 height 15
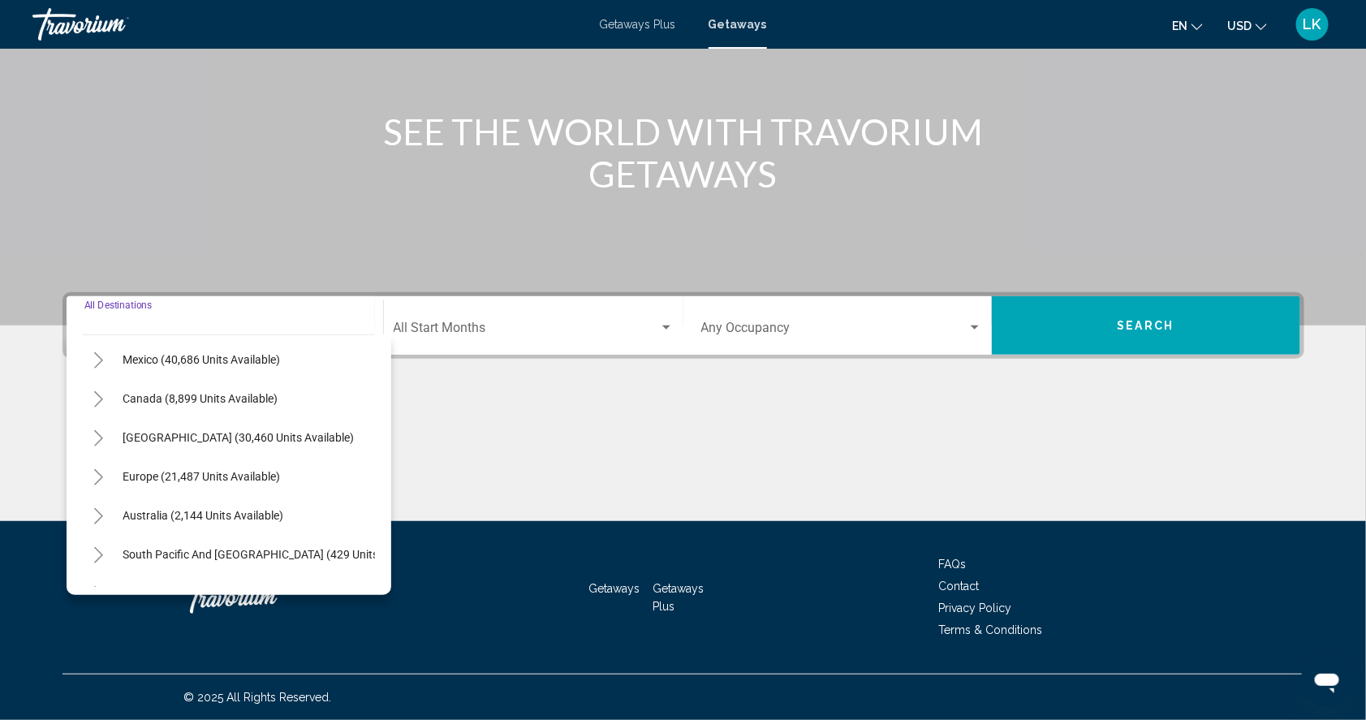
scroll to position [84, 0]
click at [93, 466] on icon "Toggle Europe (21,487 units available)" at bounding box center [99, 474] width 12 height 16
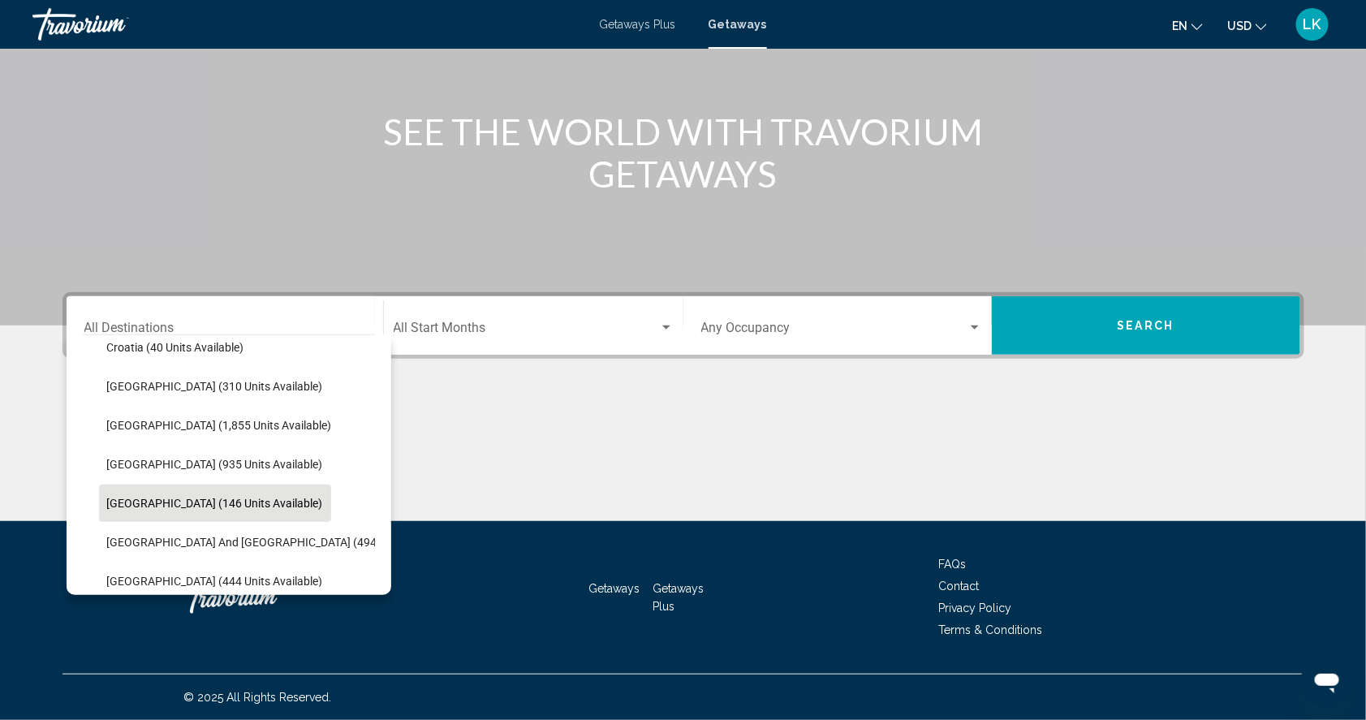
scroll to position [373, 0]
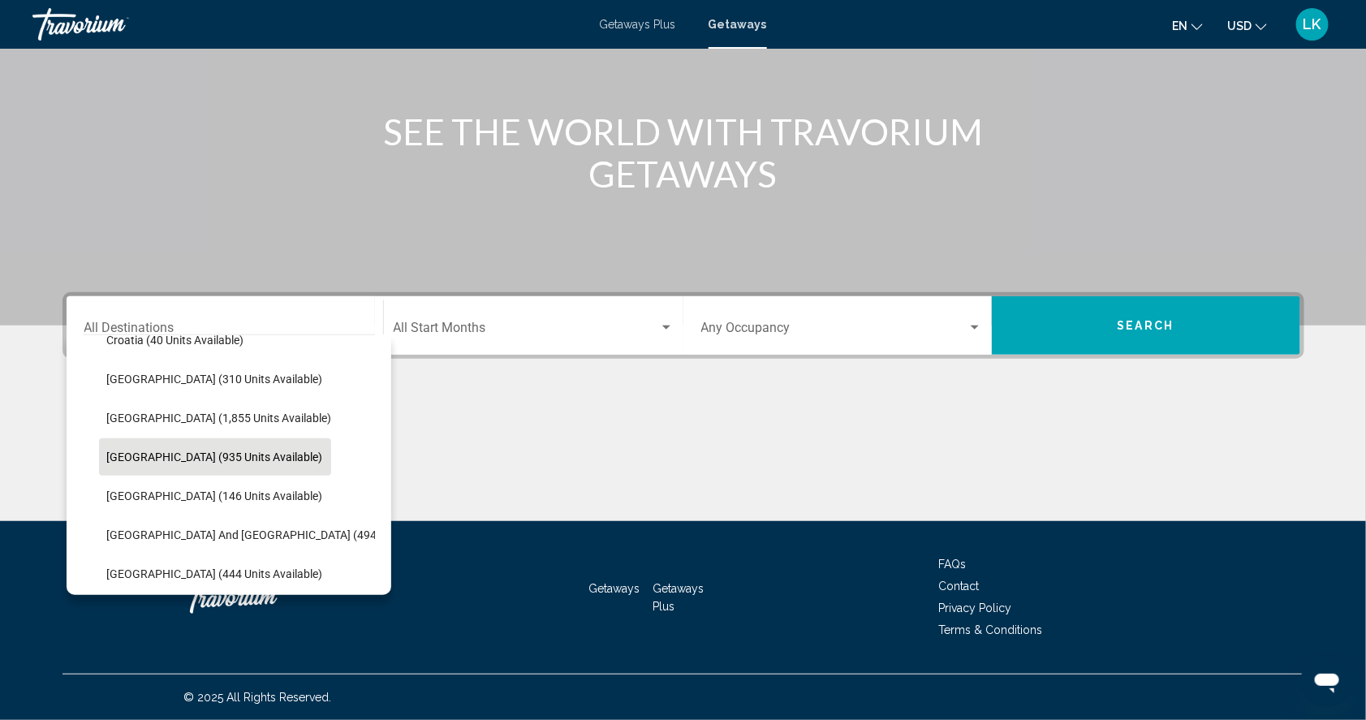
click at [160, 450] on span "[GEOGRAPHIC_DATA] (935 units available)" at bounding box center [215, 456] width 216 height 13
type input "**********"
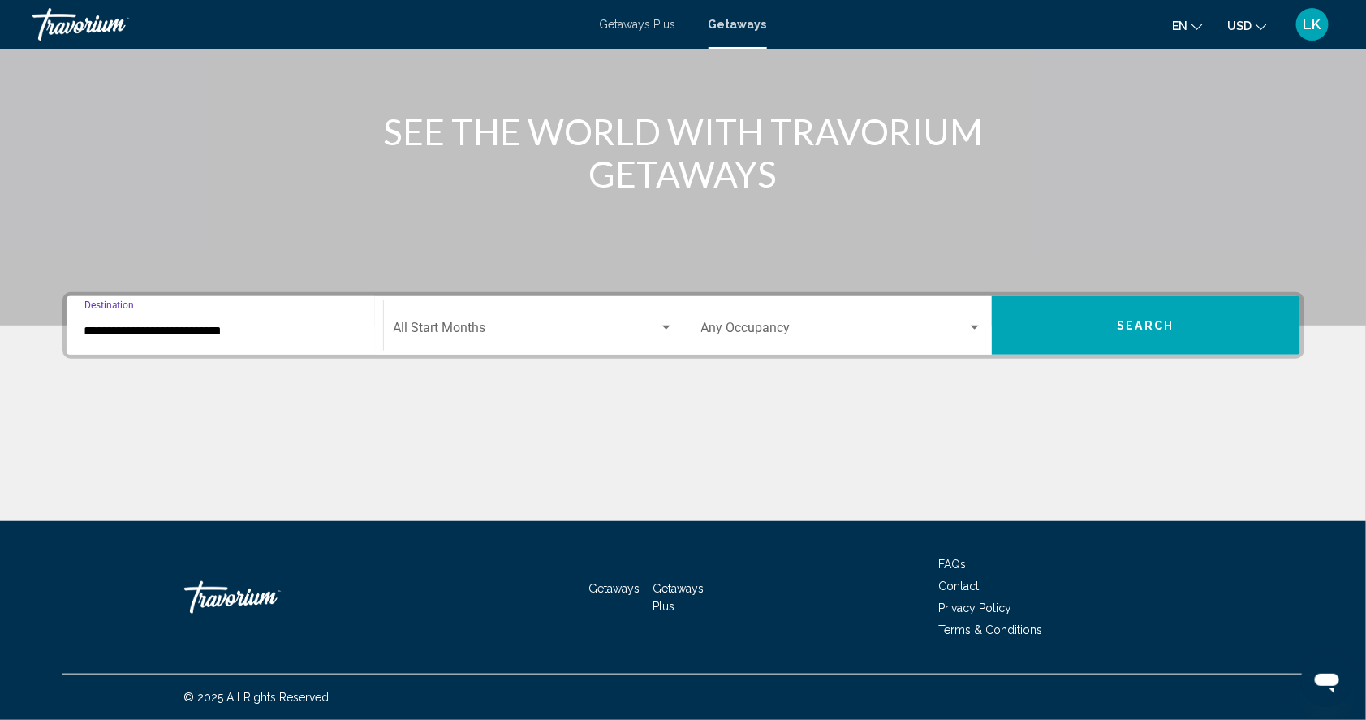
click at [1117, 305] on button "Search" at bounding box center [1146, 325] width 308 height 58
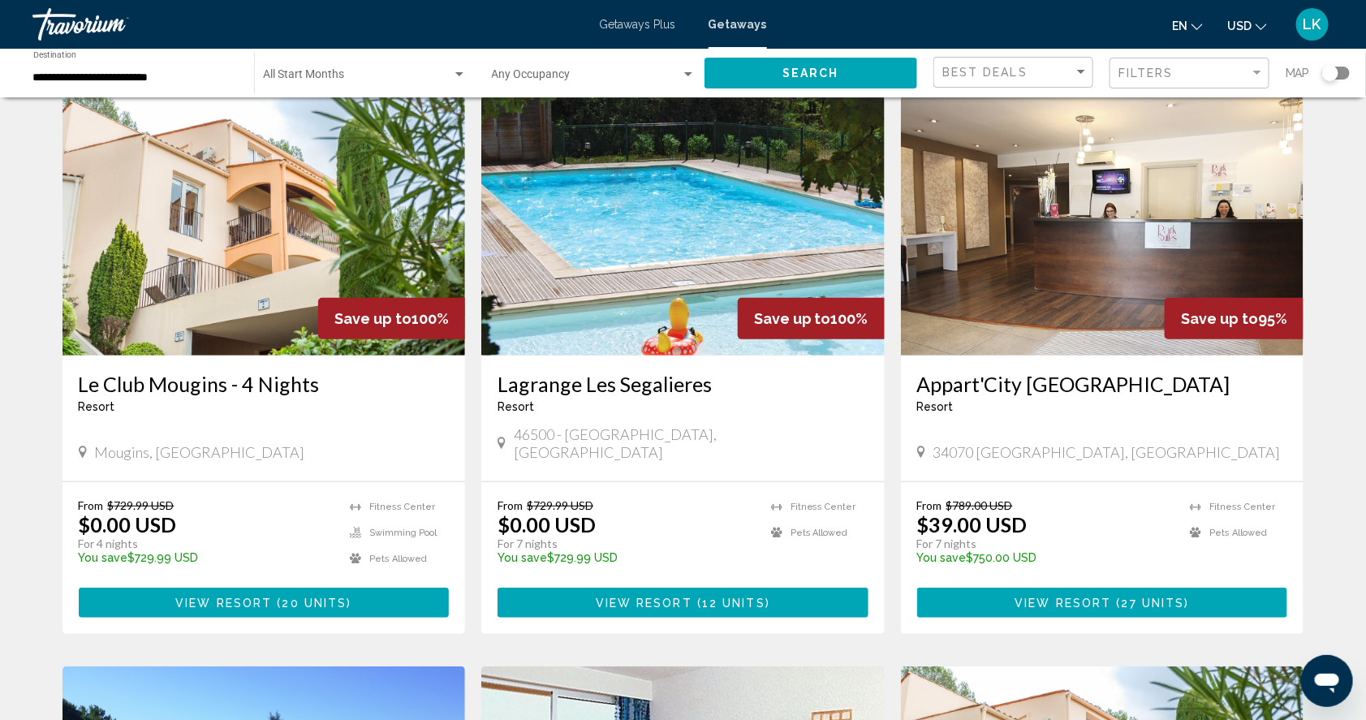
scroll to position [72, 0]
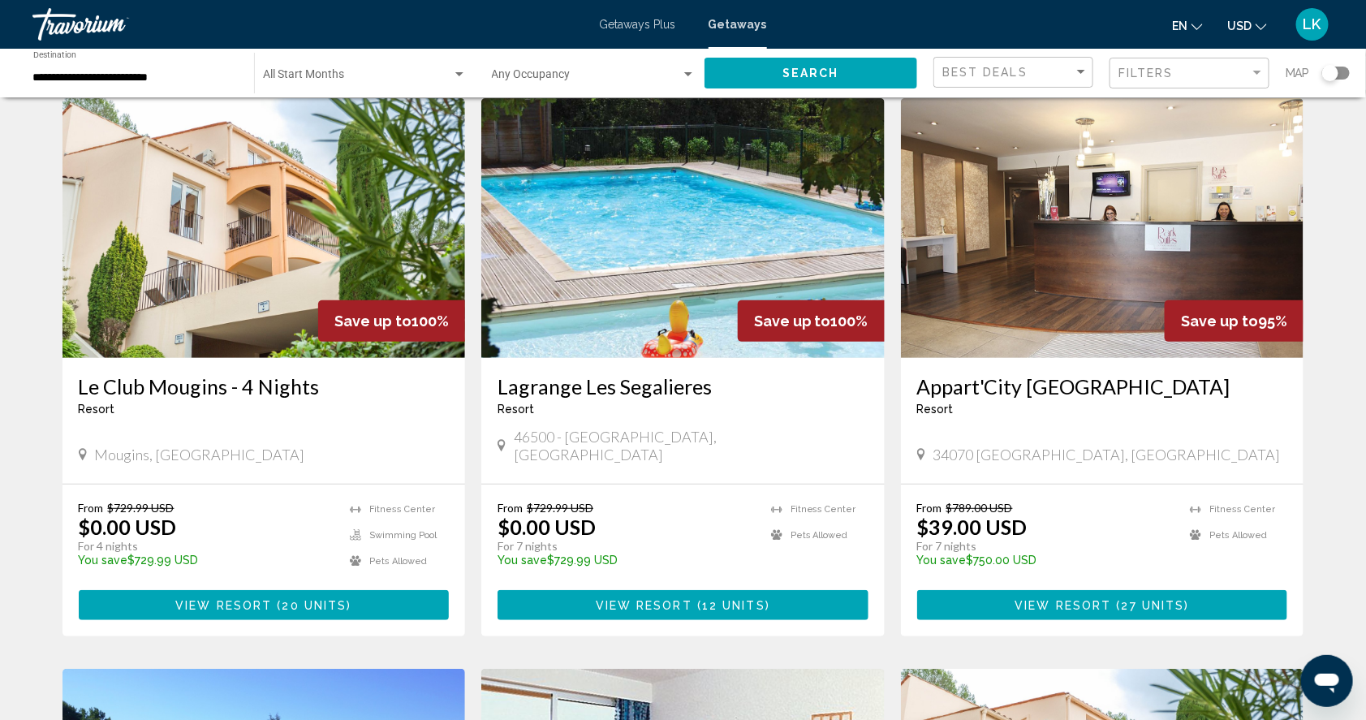
click at [614, 237] on img "Main content" at bounding box center [682, 228] width 403 height 260
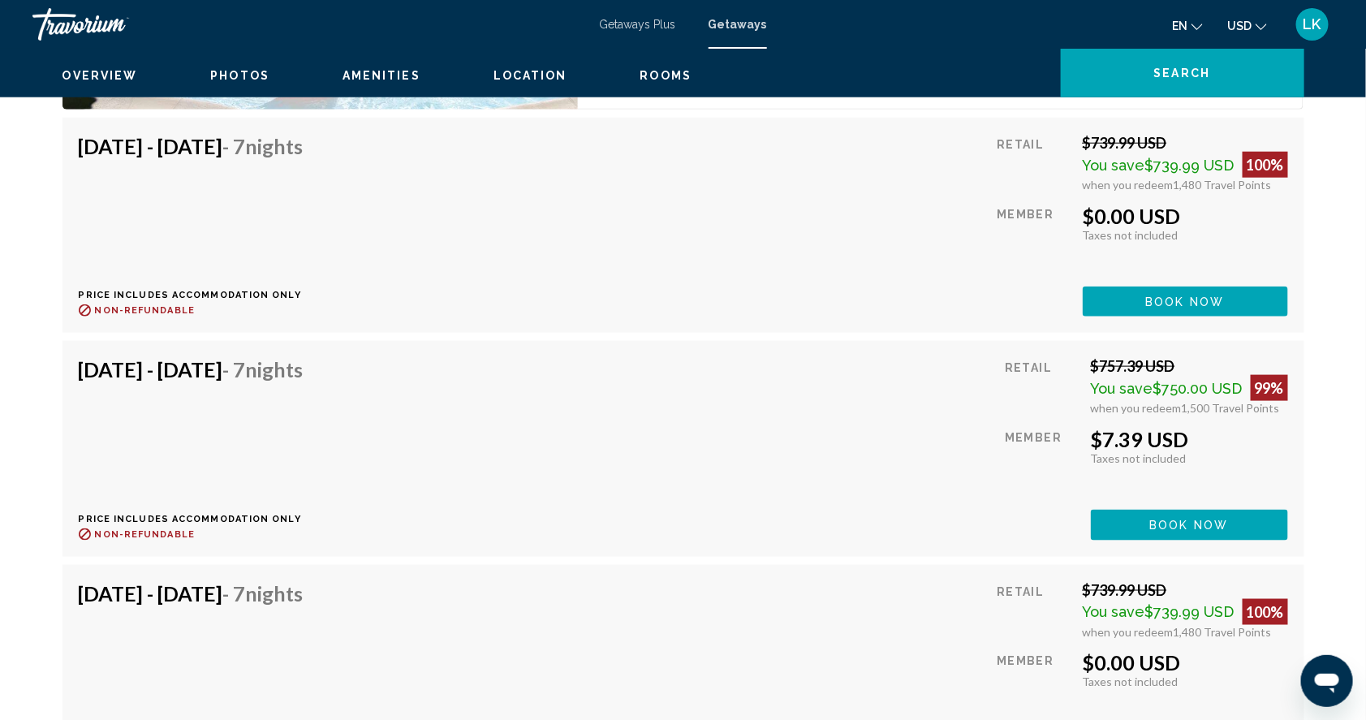
scroll to position [3225, 0]
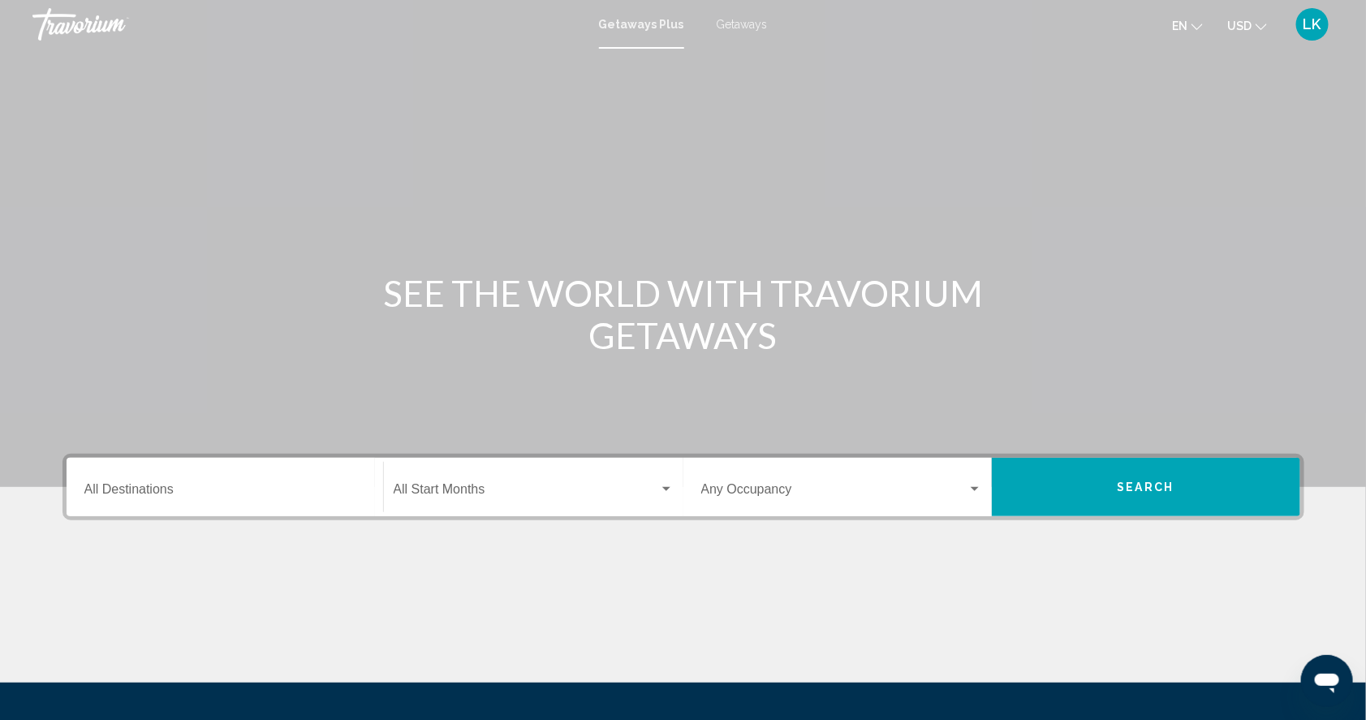
click at [747, 28] on span "Getaways" at bounding box center [742, 24] width 51 height 13
click at [109, 500] on input "Destination All Destinations" at bounding box center [224, 492] width 281 height 15
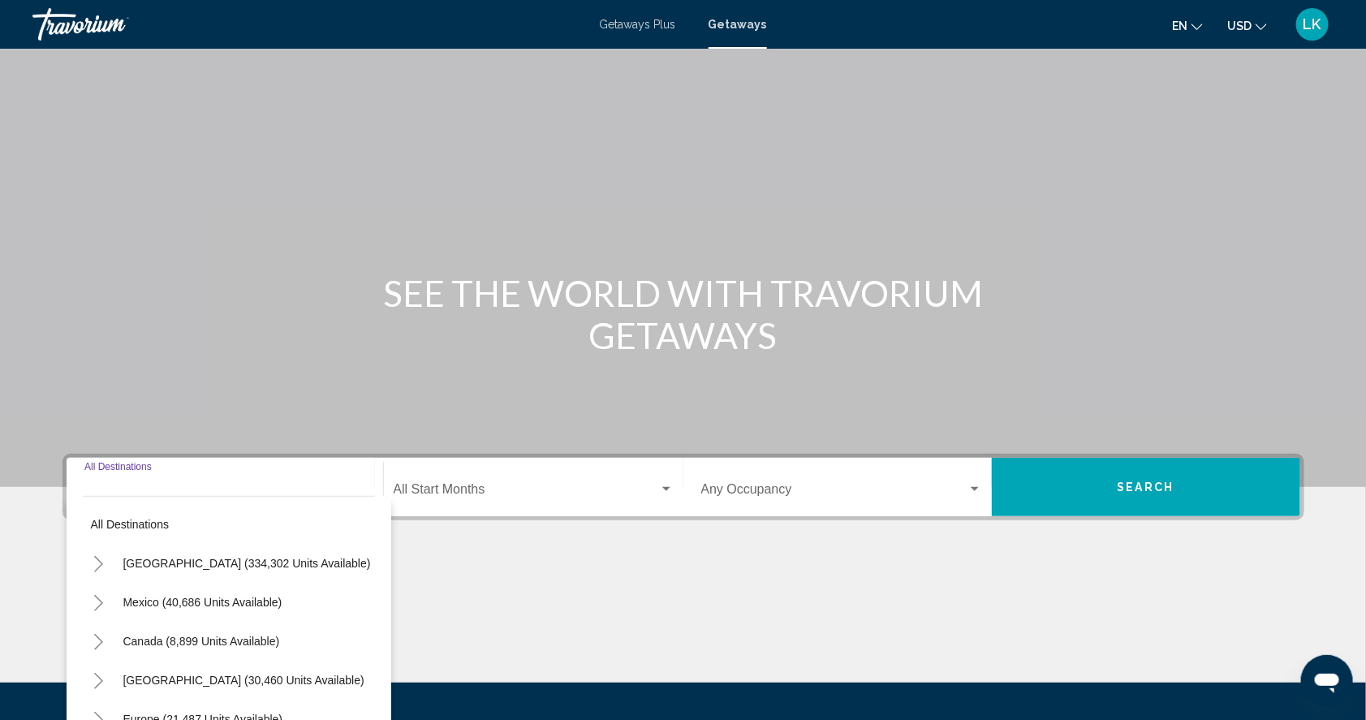
scroll to position [209, 0]
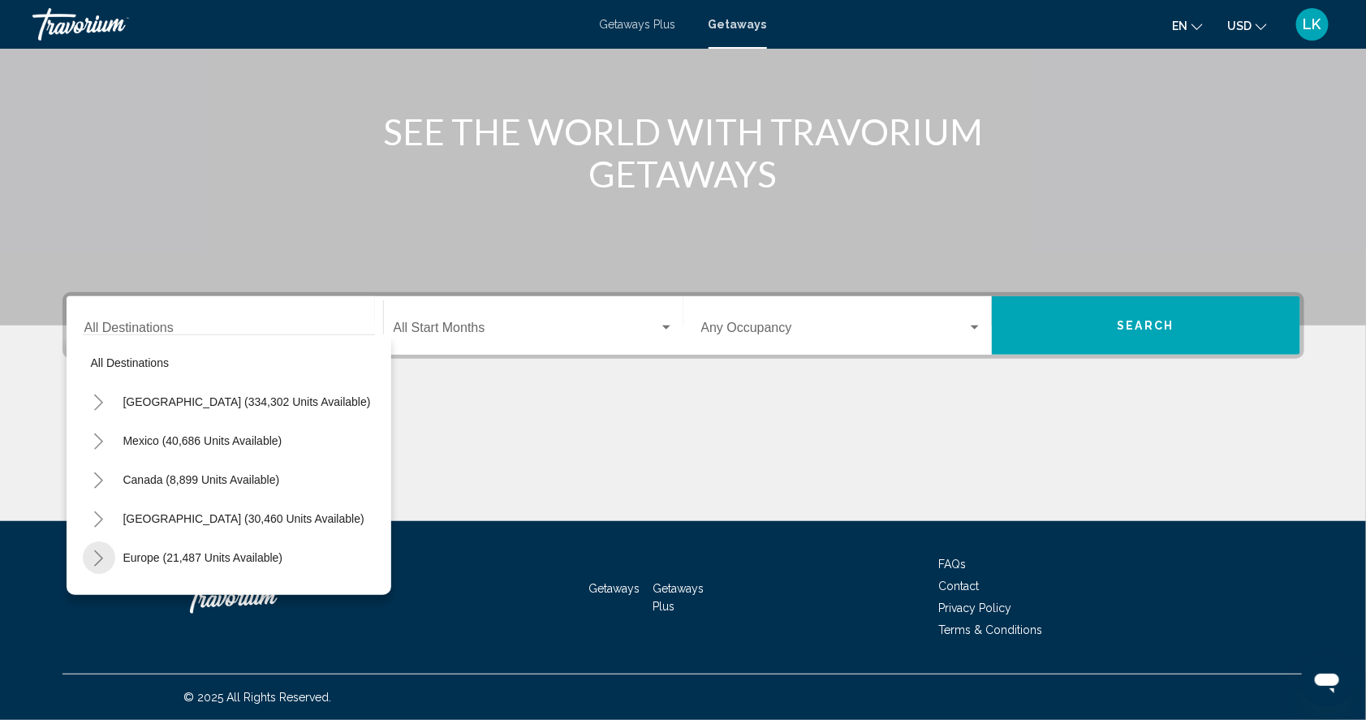
click at [93, 550] on icon "Toggle Europe (21,487 units available)" at bounding box center [99, 558] width 12 height 16
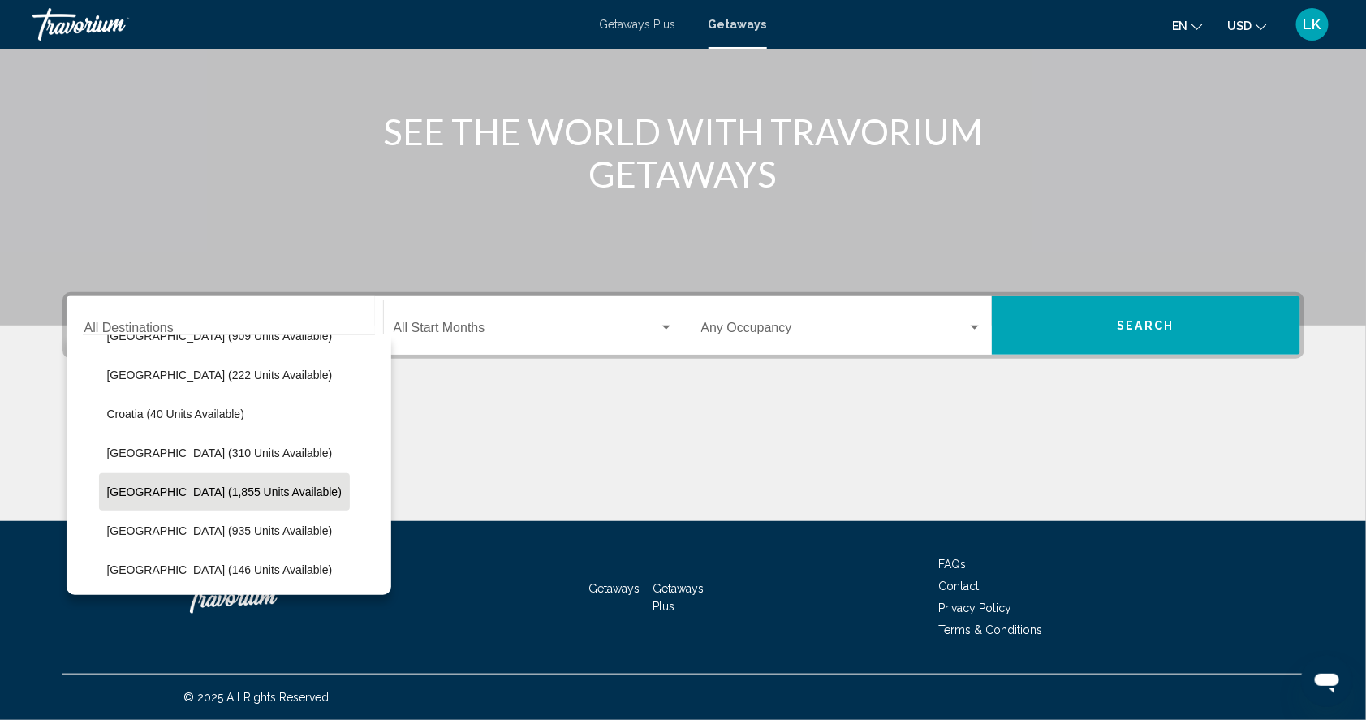
scroll to position [320, 0]
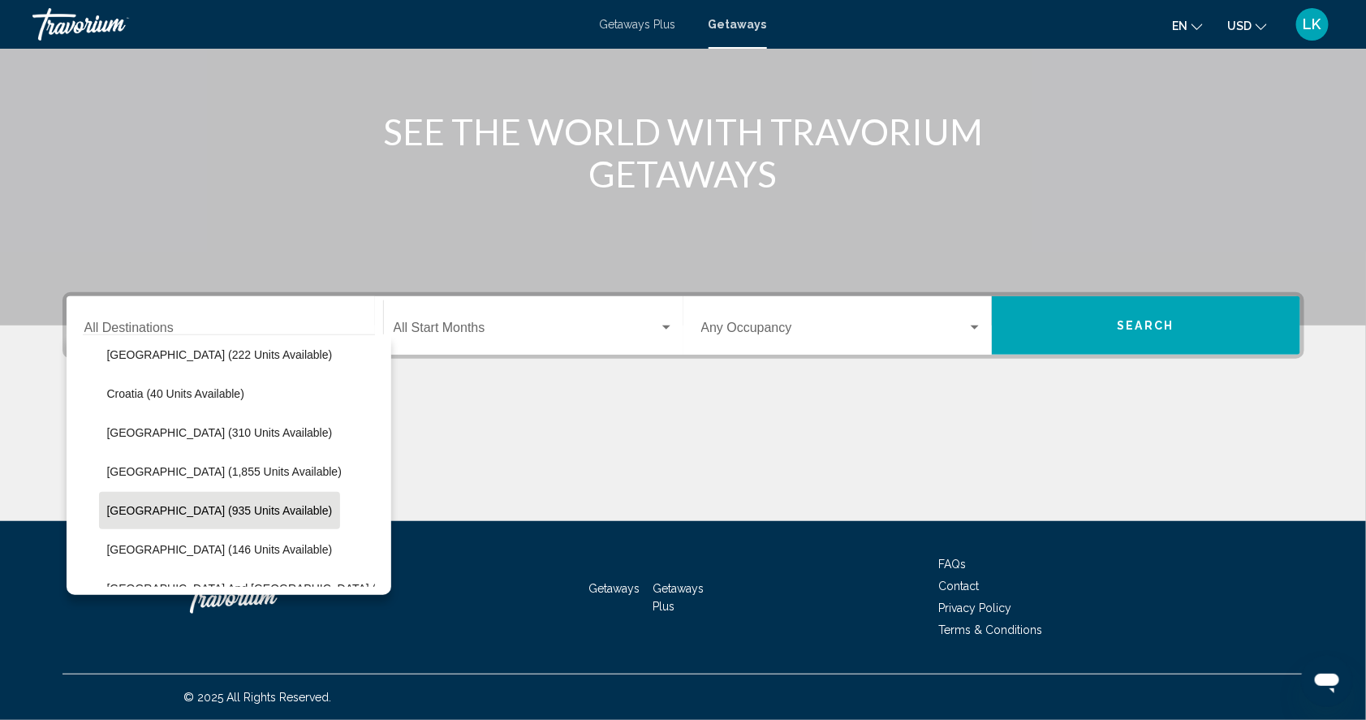
click at [107, 504] on span "[GEOGRAPHIC_DATA] (935 units available)" at bounding box center [220, 510] width 226 height 13
type input "**********"
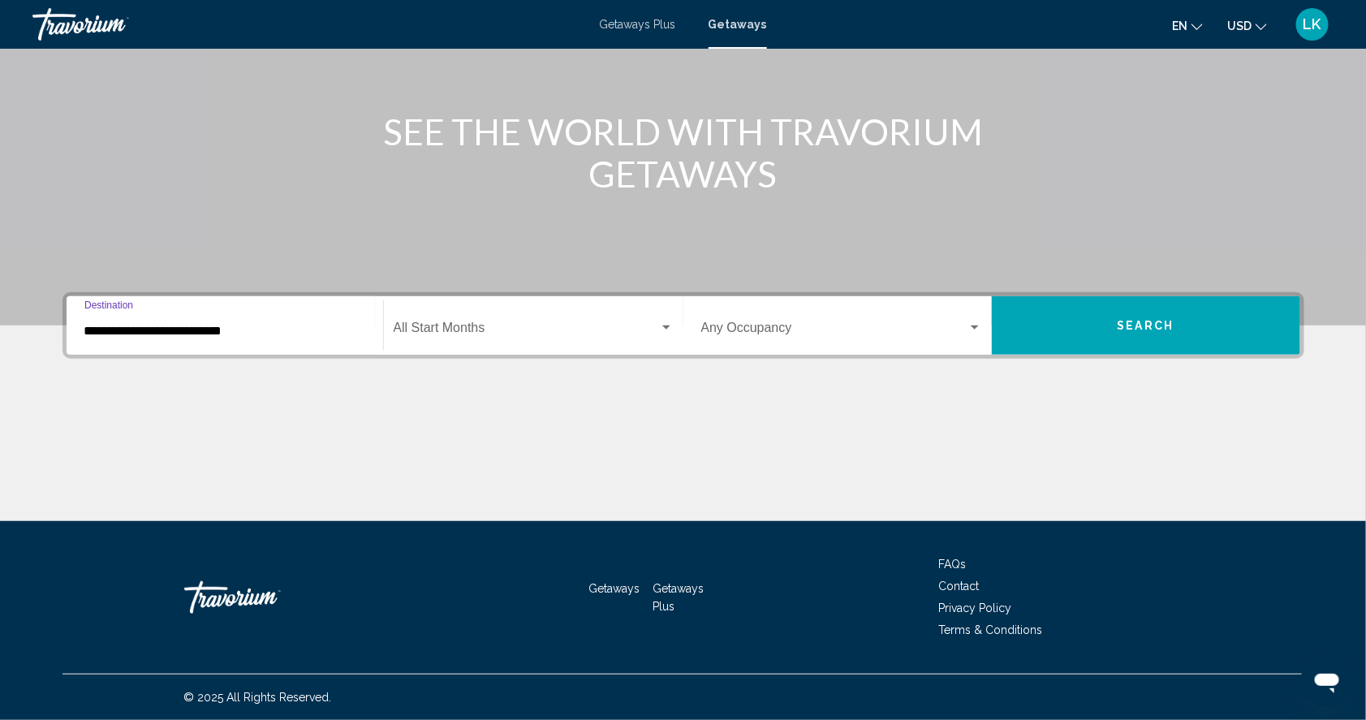
click at [1067, 305] on button "Search" at bounding box center [1146, 325] width 308 height 58
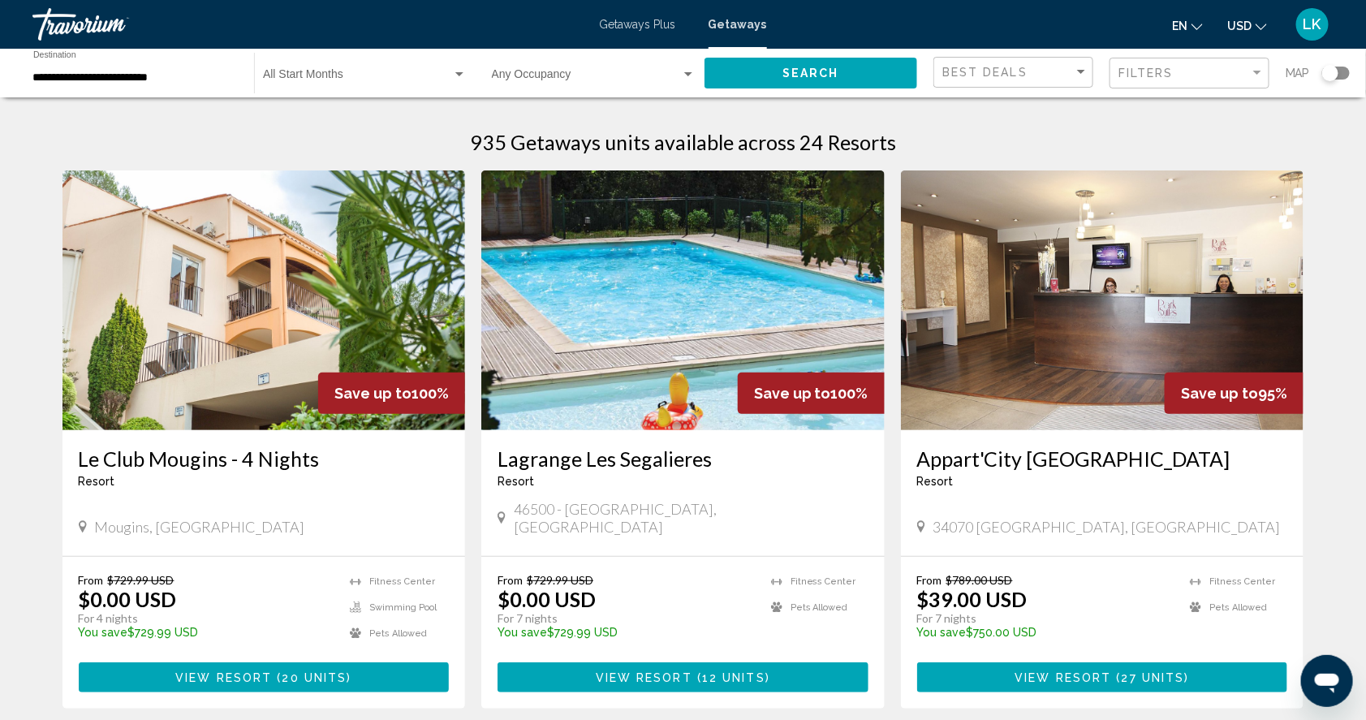
click at [1005, 356] on img "Main content" at bounding box center [1102, 300] width 403 height 260
